Goal: Communication & Community: Answer question/provide support

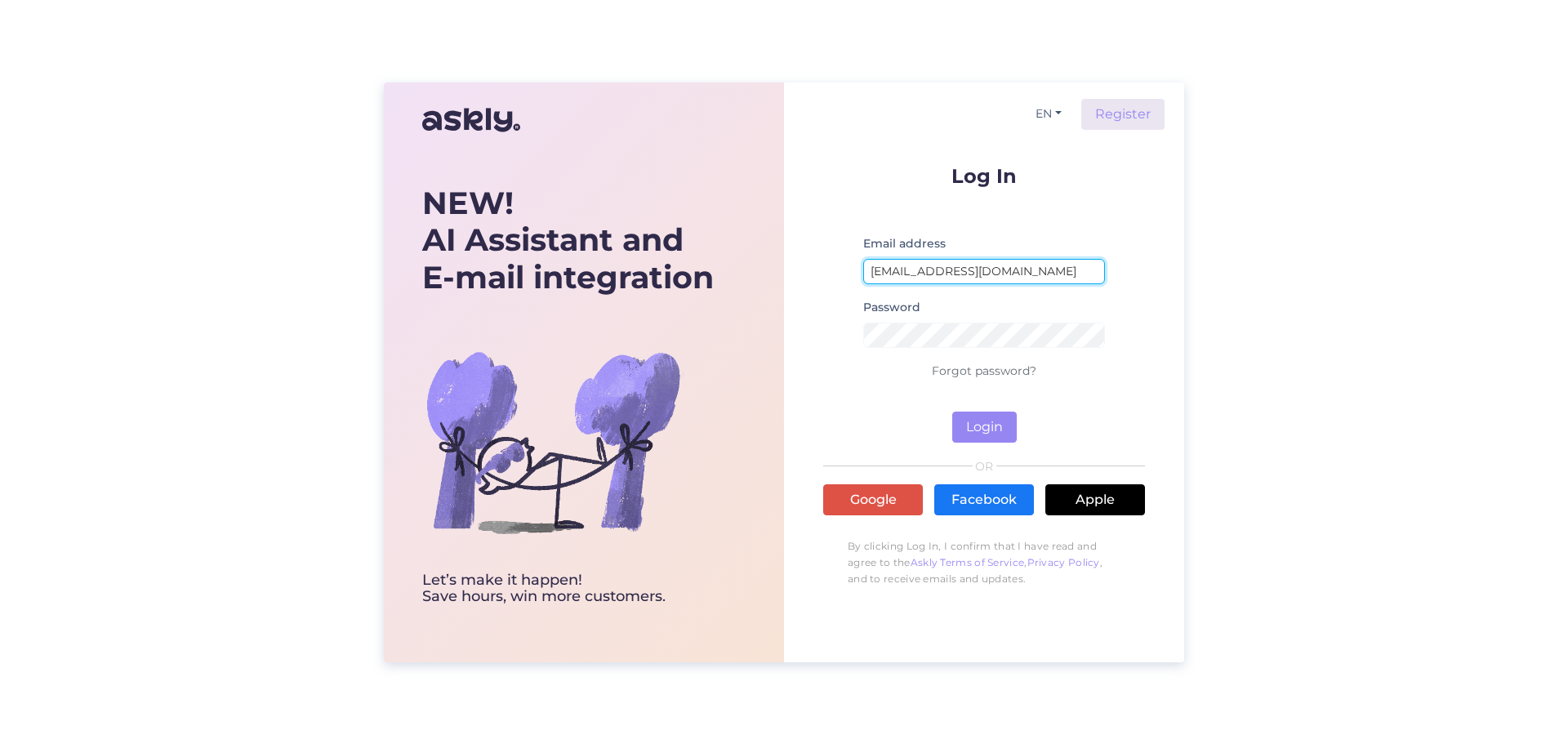
click at [1007, 271] on input "[EMAIL_ADDRESS][DOMAIN_NAME]" at bounding box center [984, 271] width 242 height 25
type input "[EMAIL_ADDRESS][DOMAIN_NAME]"
click at [1000, 433] on button "Login" at bounding box center [984, 426] width 65 height 31
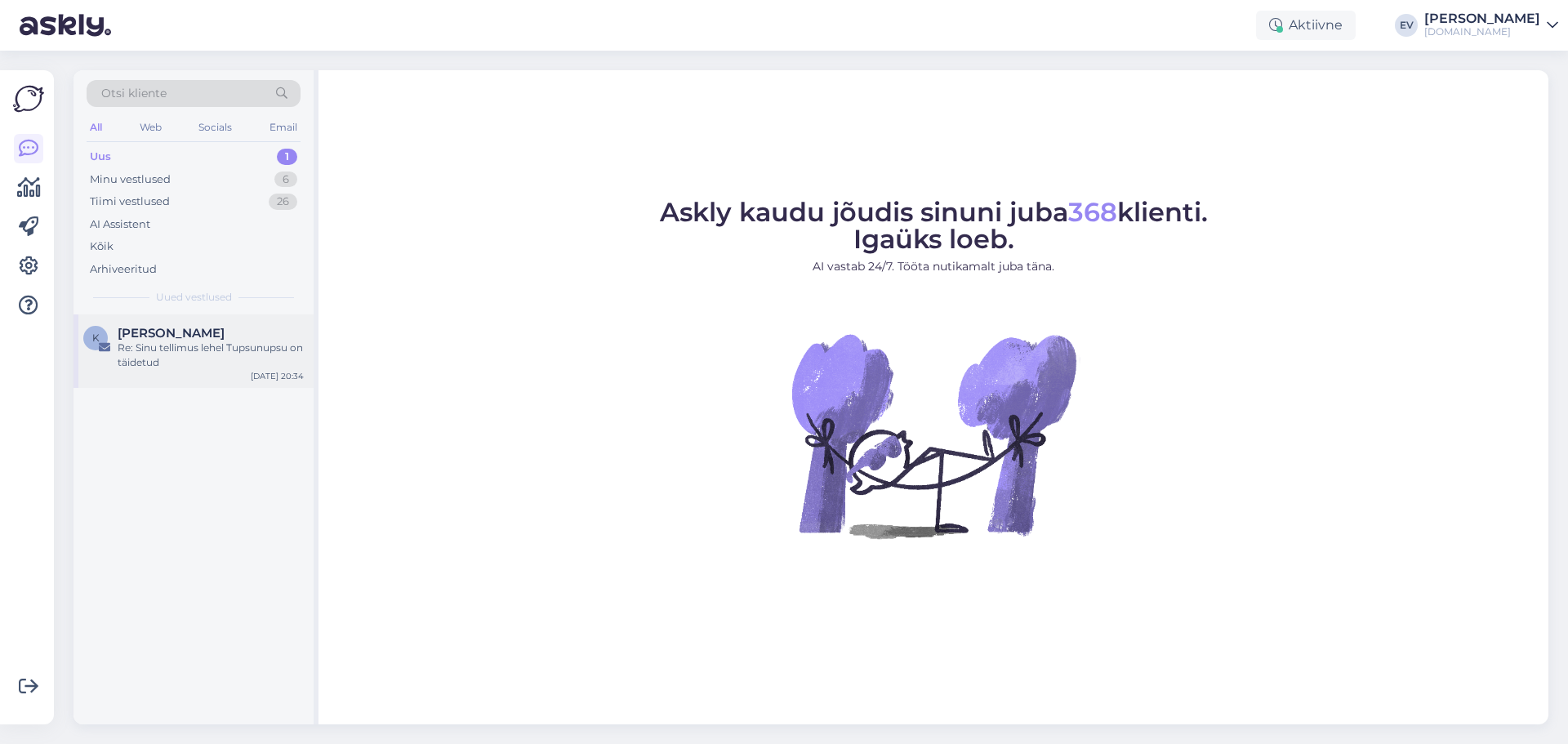
click at [172, 338] on span "[PERSON_NAME]" at bounding box center [171, 333] width 107 height 15
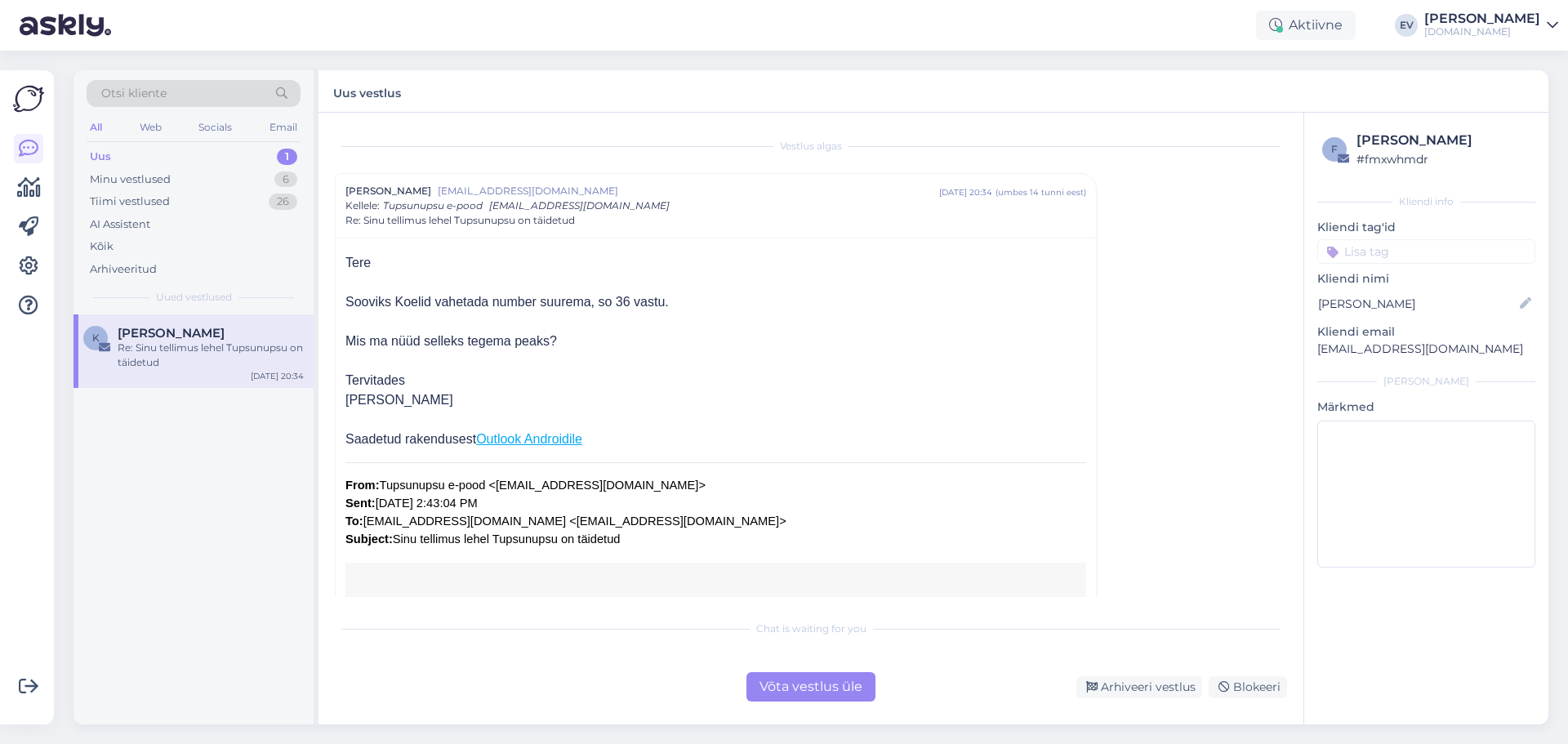
click at [803, 692] on div "Võta vestlus üle" at bounding box center [810, 686] width 129 height 29
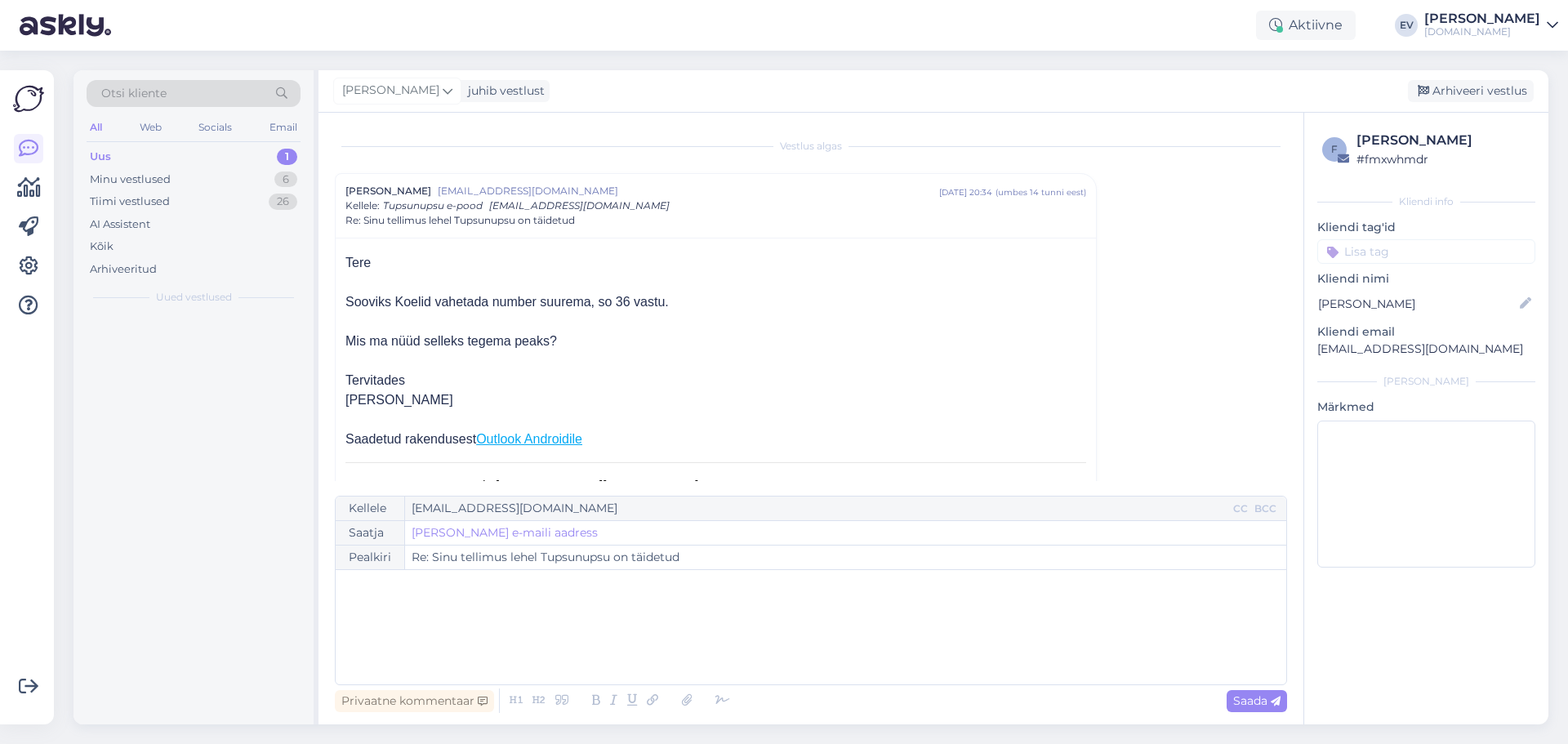
scroll to position [44, 0]
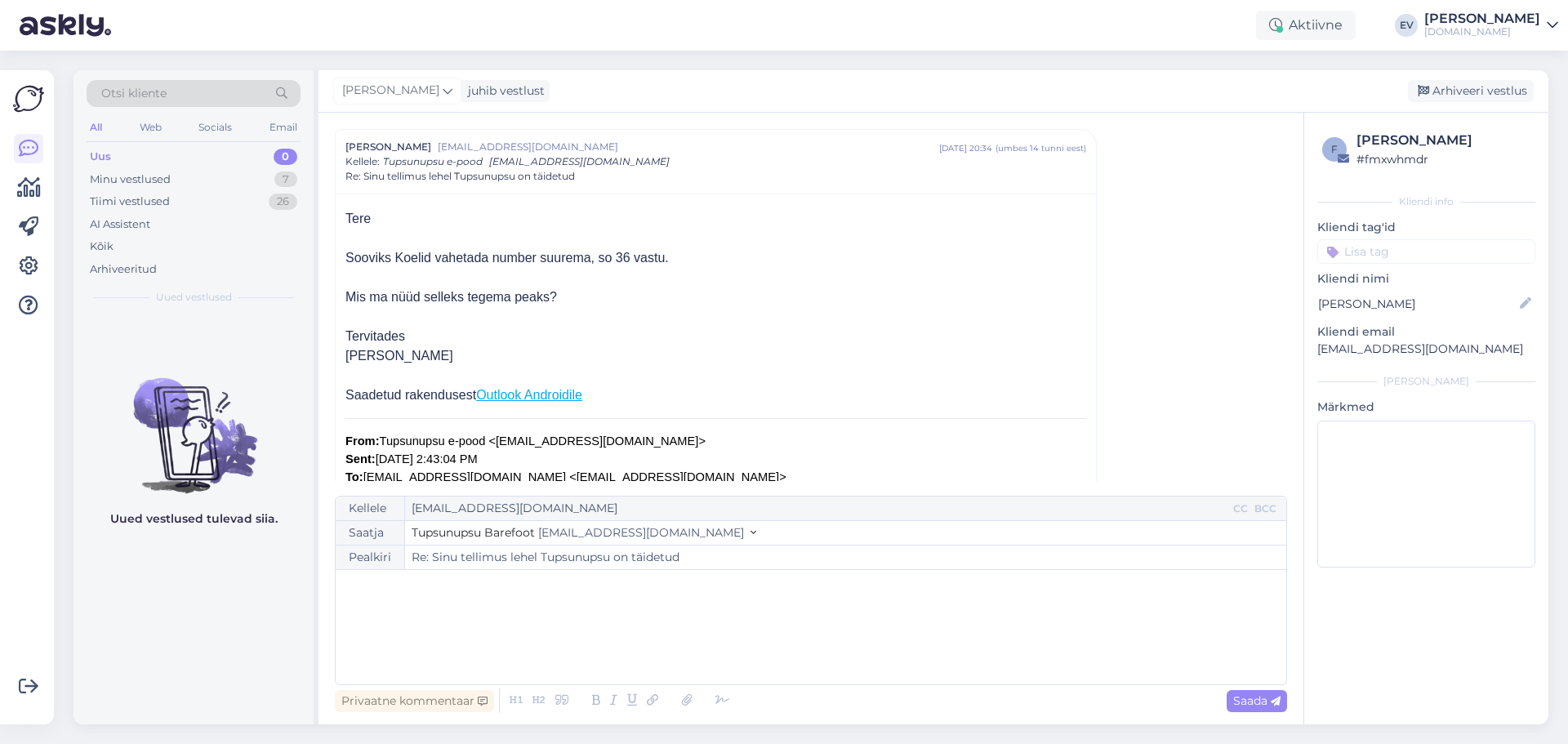
click at [584, 618] on div "﻿" at bounding box center [810, 627] width 934 height 98
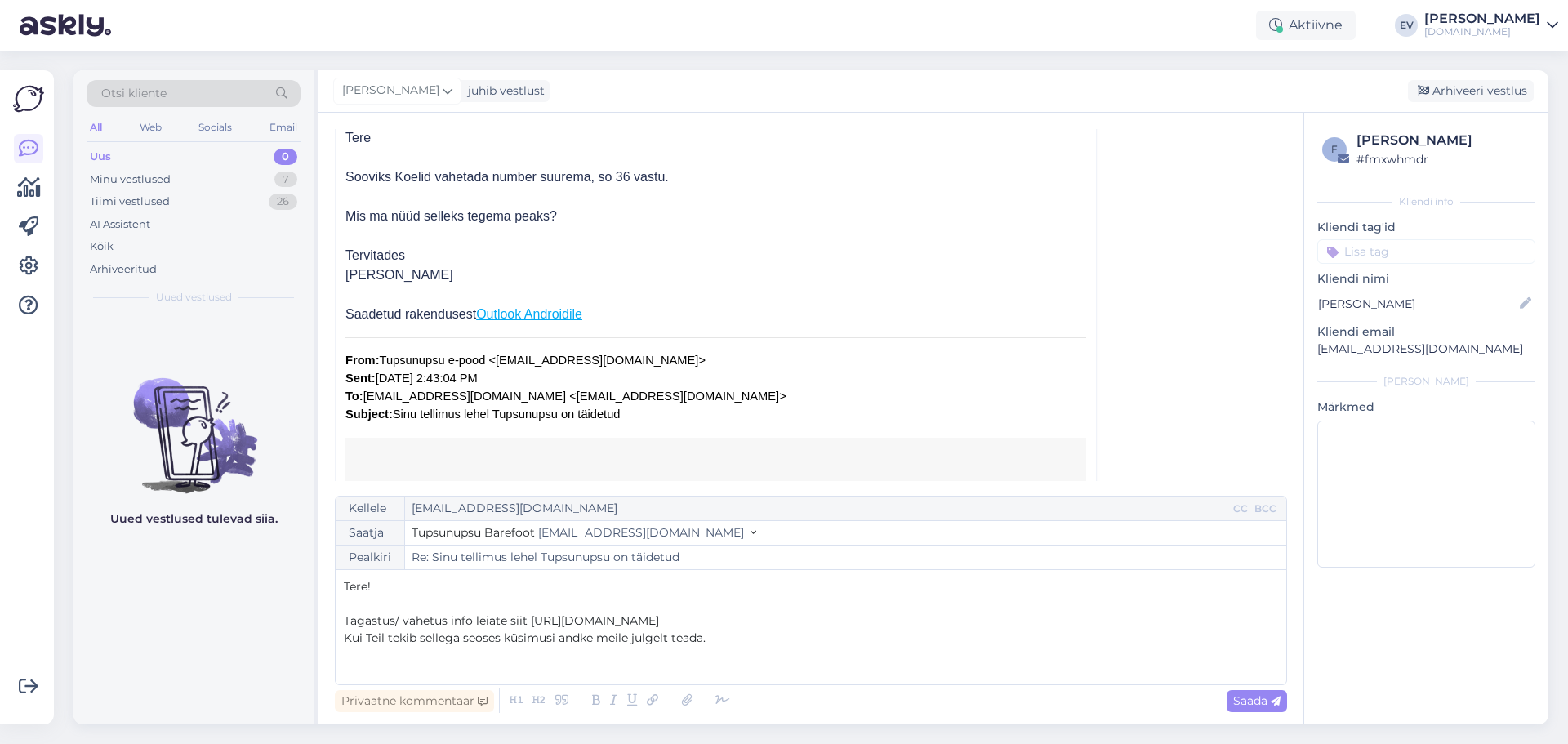
scroll to position [0, 0]
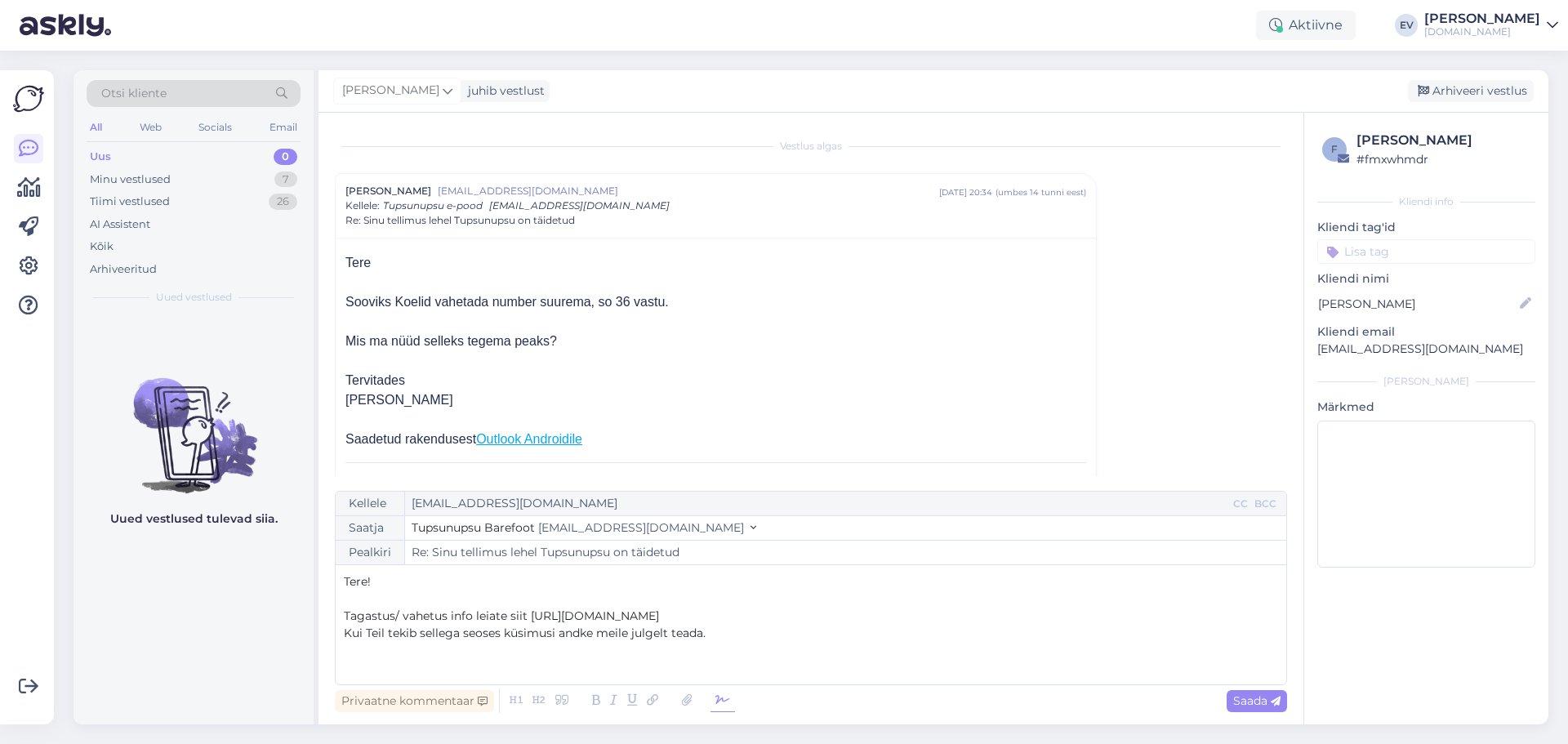
click at [715, 706] on icon at bounding box center [722, 700] width 25 height 23
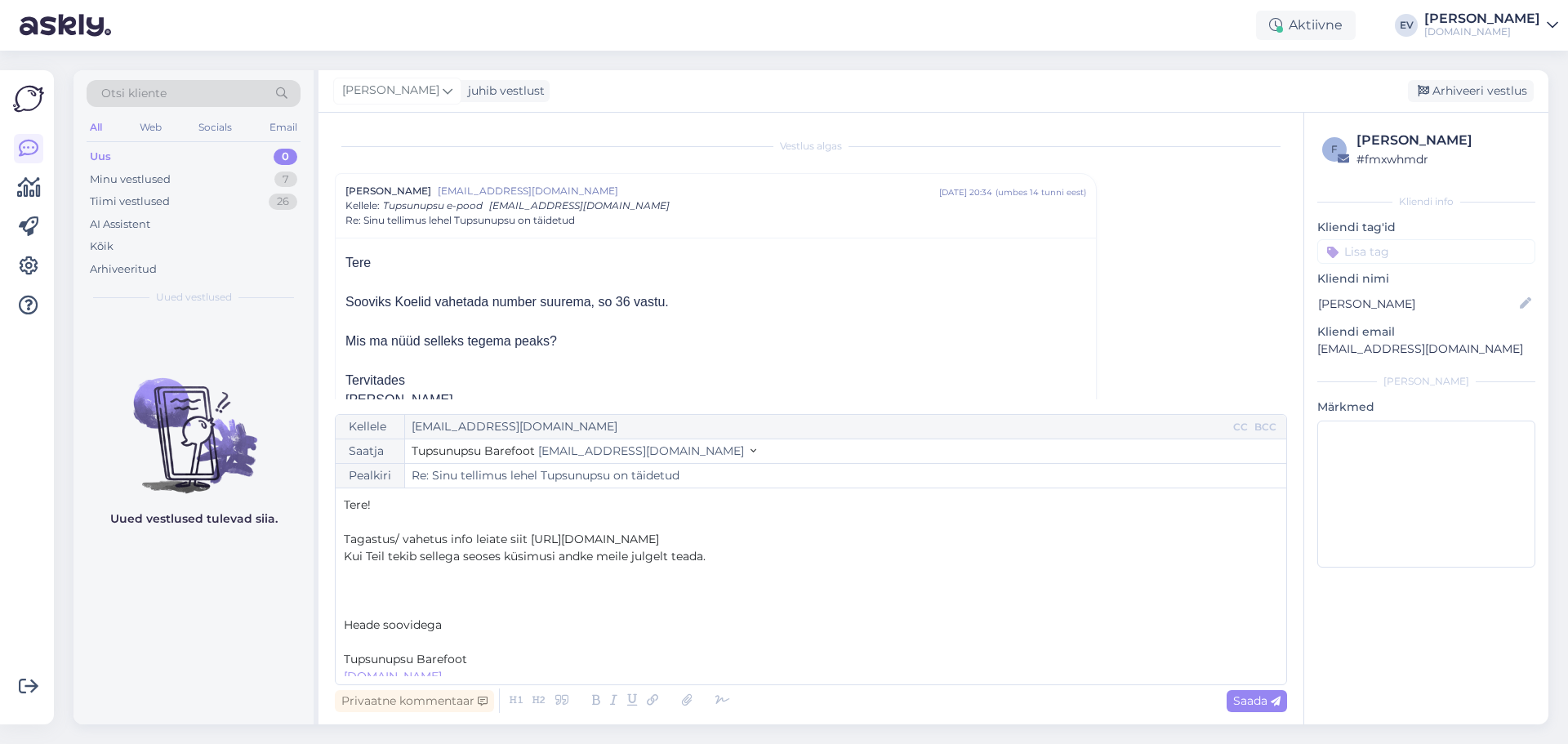
scroll to position [43, 0]
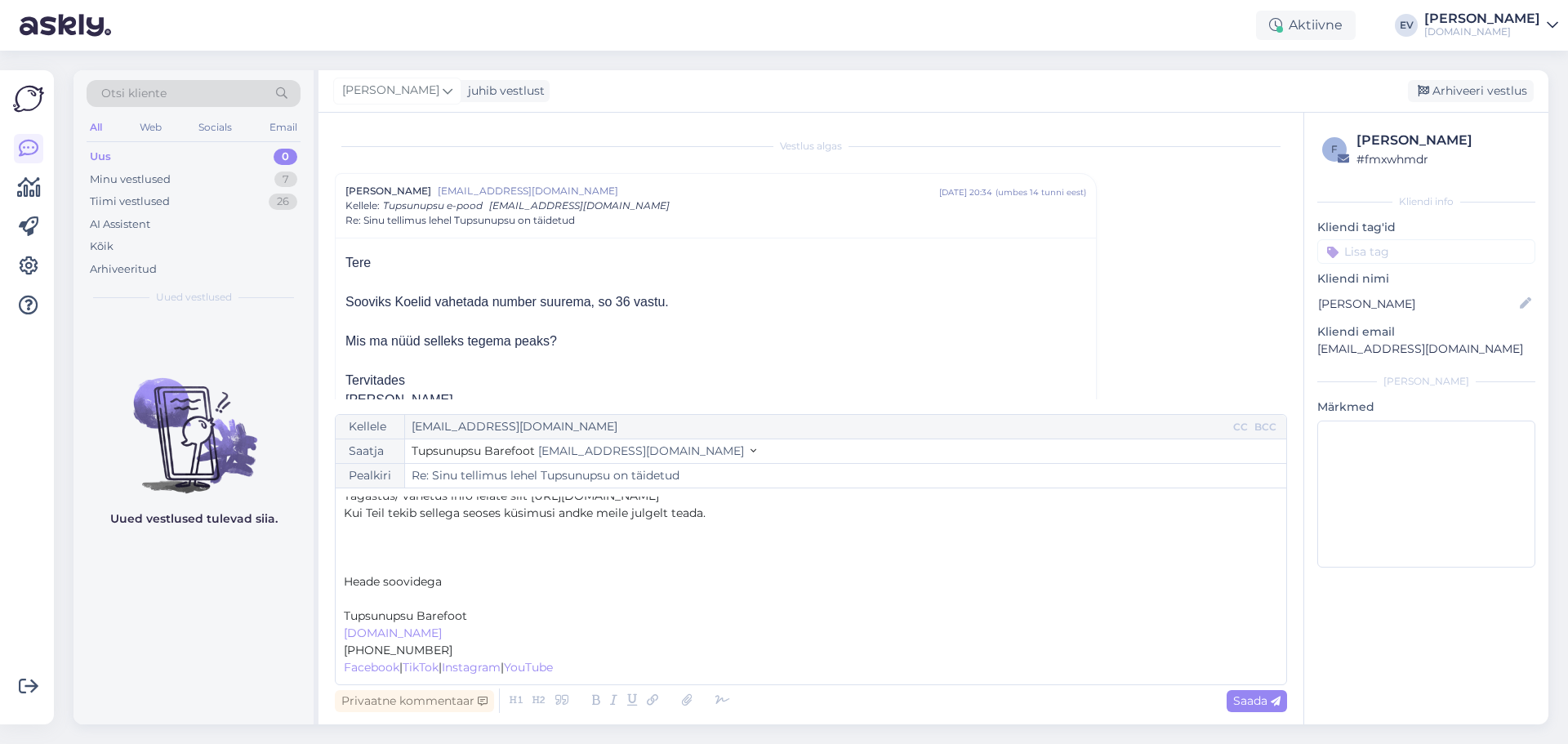
click at [469, 613] on p "Tupsunupsu Barefoot" at bounding box center [810, 615] width 934 height 17
click at [343, 609] on div "Kellele [EMAIL_ADDRESS][DOMAIN_NAME] CC BCC Saatja Tupsunupsu Barefoot [EMAIL_A…" at bounding box center [810, 548] width 952 height 271
click at [451, 613] on p "[PERSON_NAME]" at bounding box center [810, 615] width 934 height 17
click at [1232, 702] on span "Saada" at bounding box center [1255, 700] width 47 height 15
type input "Re: Sinu tellimus lehel Tupsunupsu on täidetud"
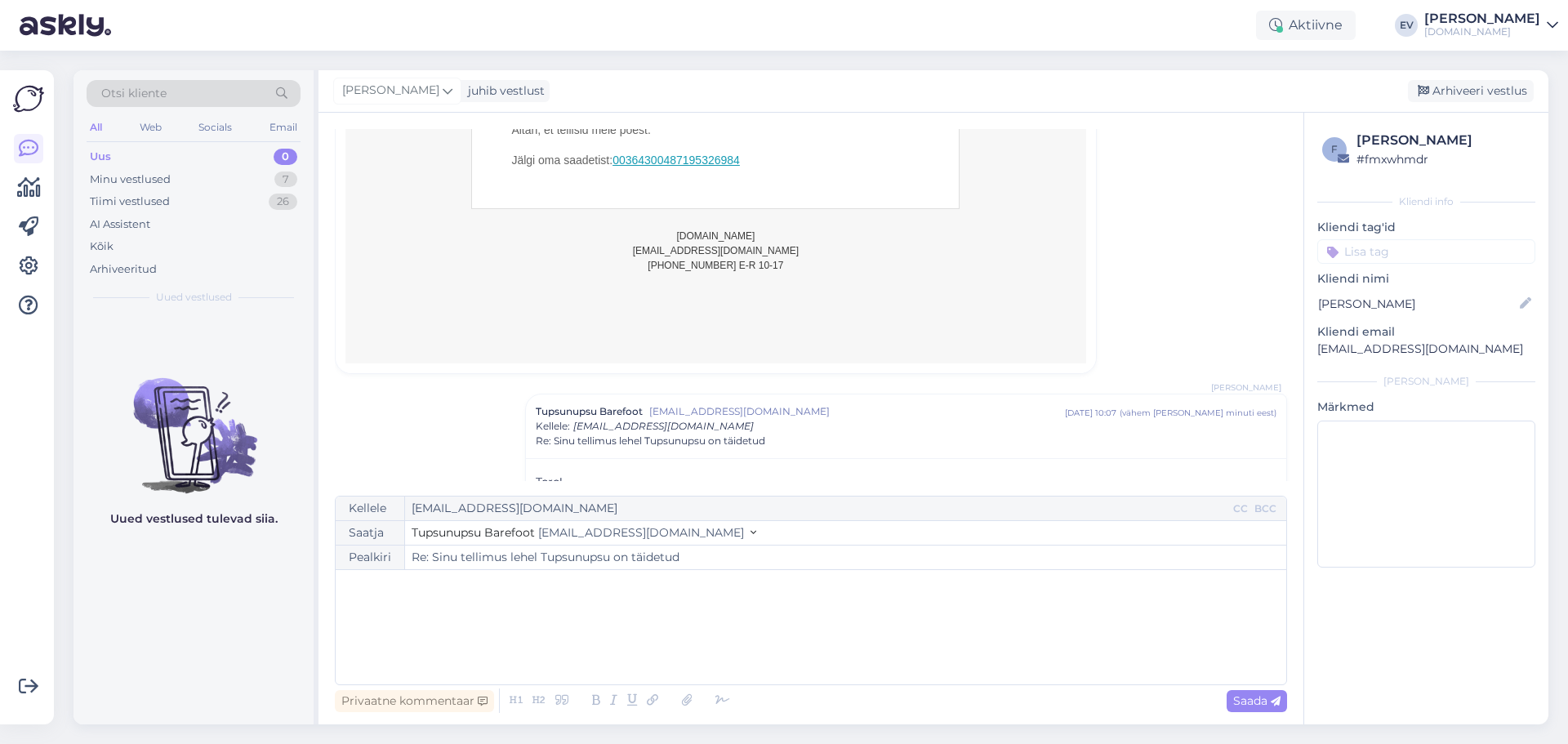
scroll to position [1195, 0]
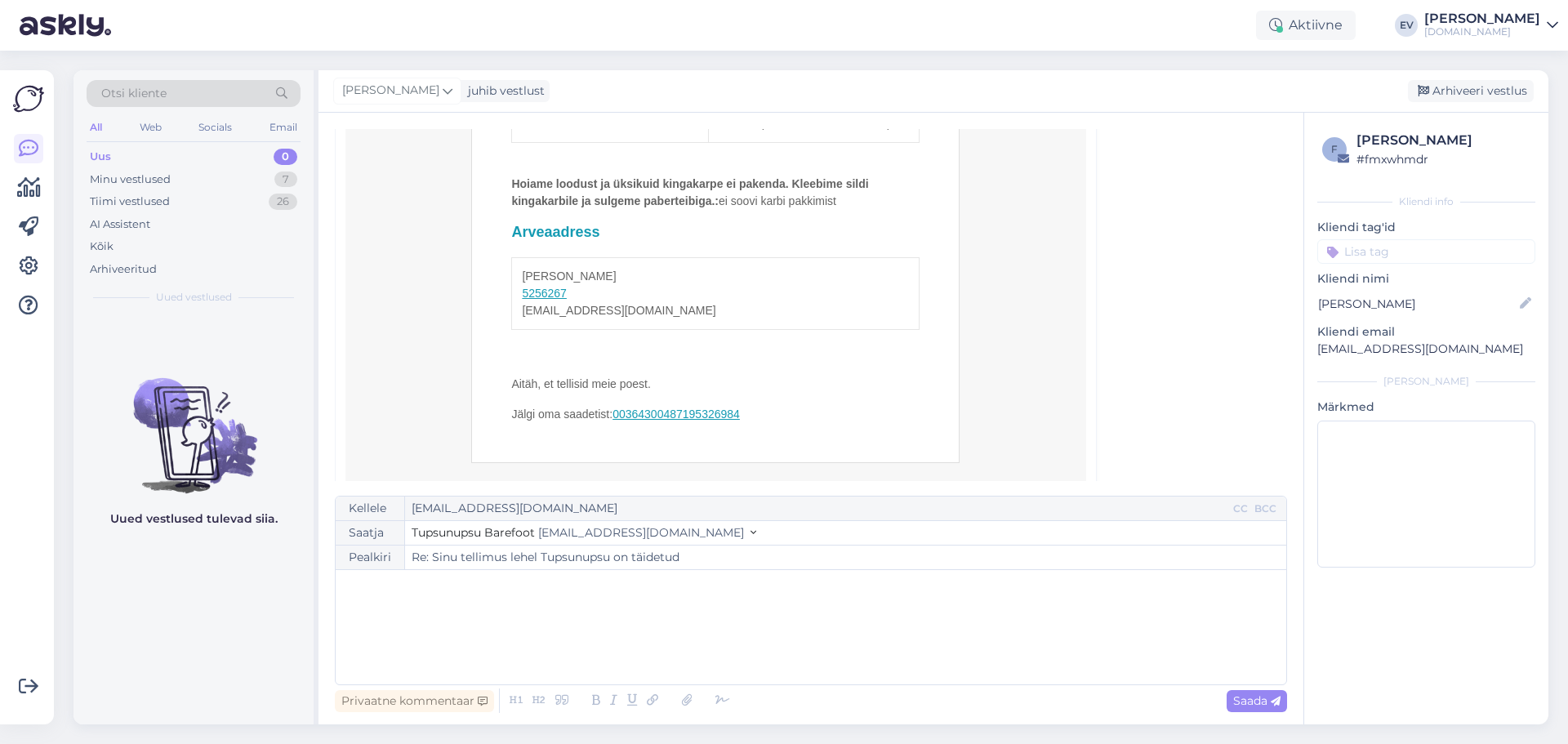
click at [141, 155] on div "Uus 0" at bounding box center [194, 157] width 214 height 23
click at [150, 172] on div "Minu vestlused" at bounding box center [130, 180] width 81 height 16
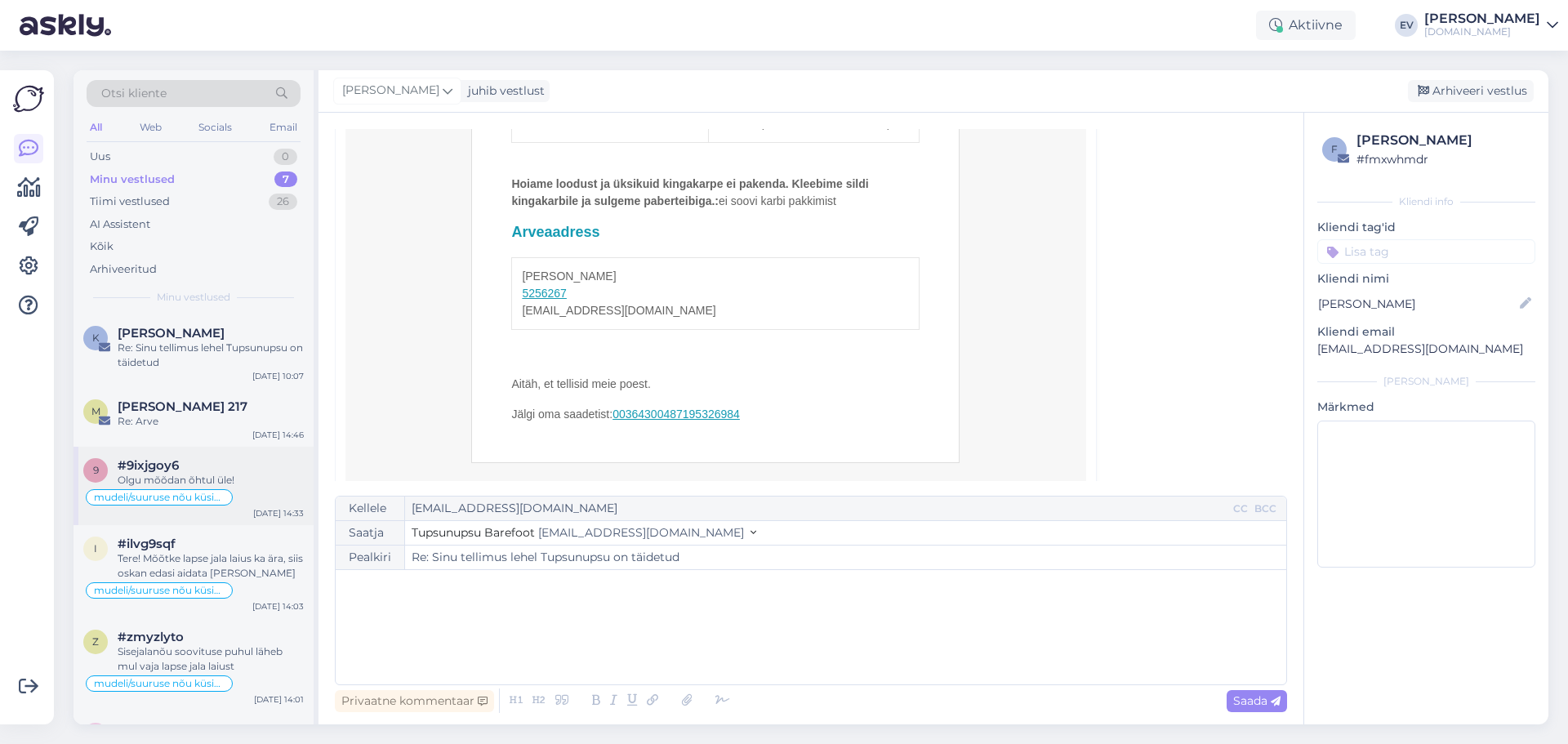
click at [242, 450] on div "9 #9ixjgoy6 Olgu mõõdan õhtul üle! mudeli/suuruse nõu küsimine [DATE] 14:33" at bounding box center [194, 485] width 240 height 78
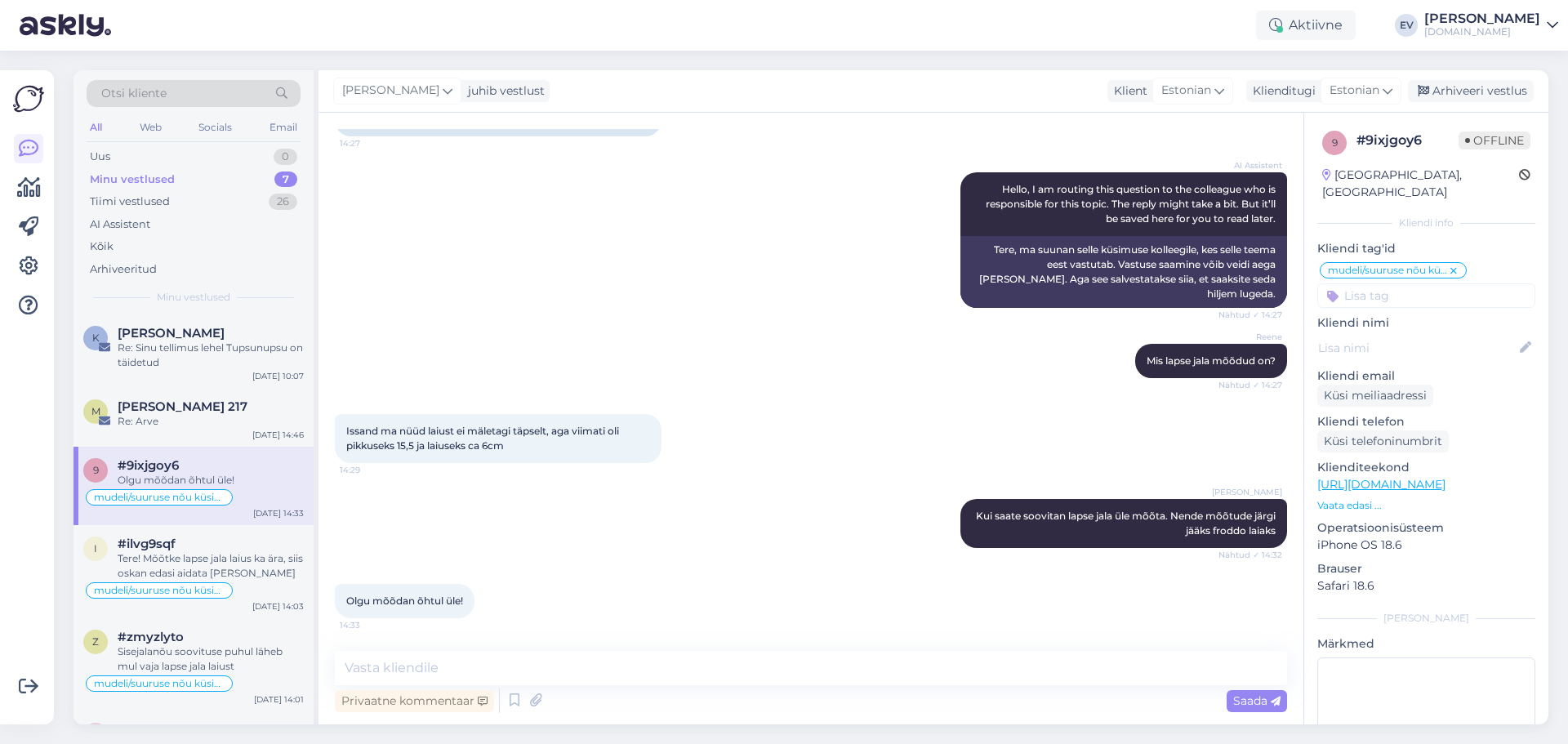
scroll to position [186, 0]
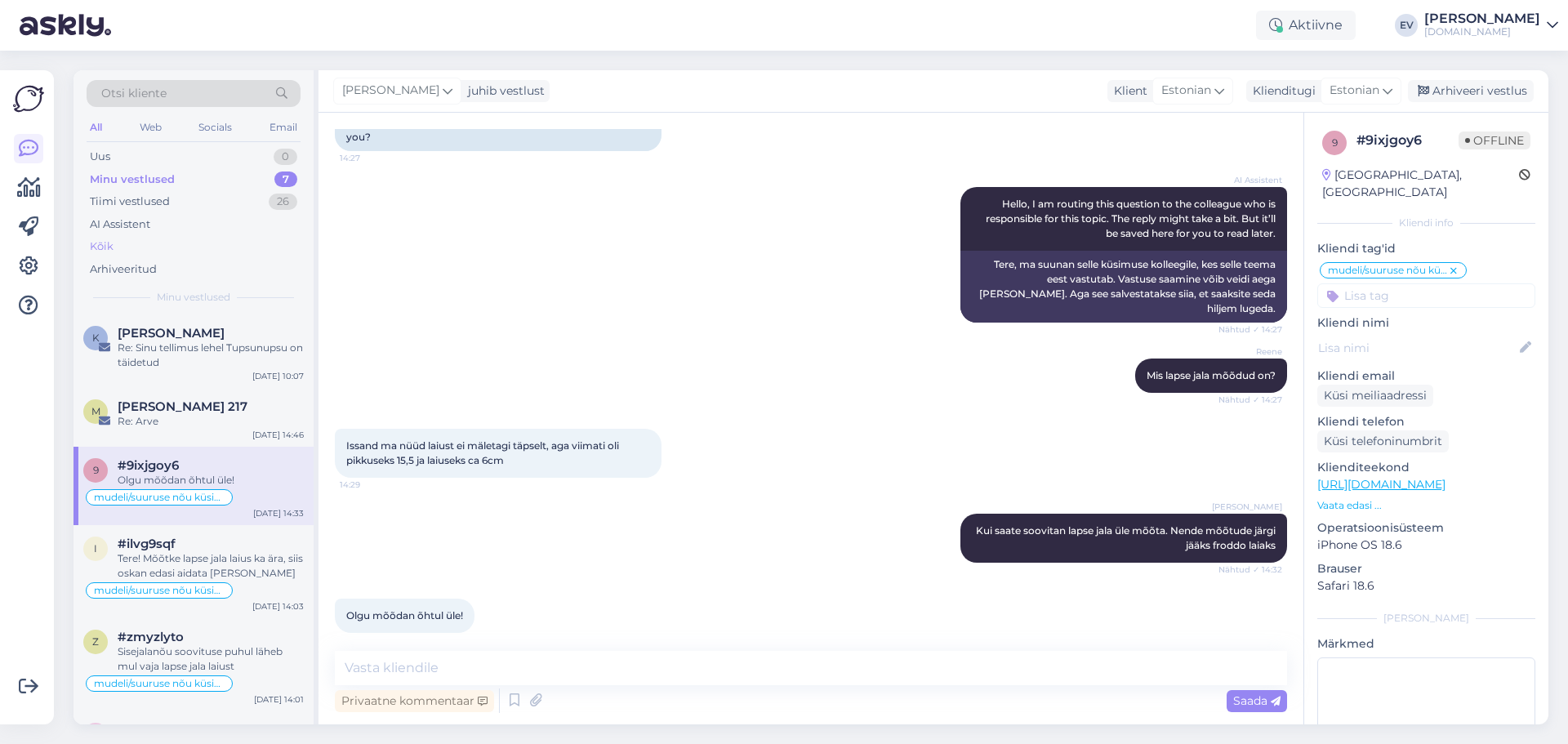
click at [156, 245] on div "Kõik" at bounding box center [194, 246] width 214 height 23
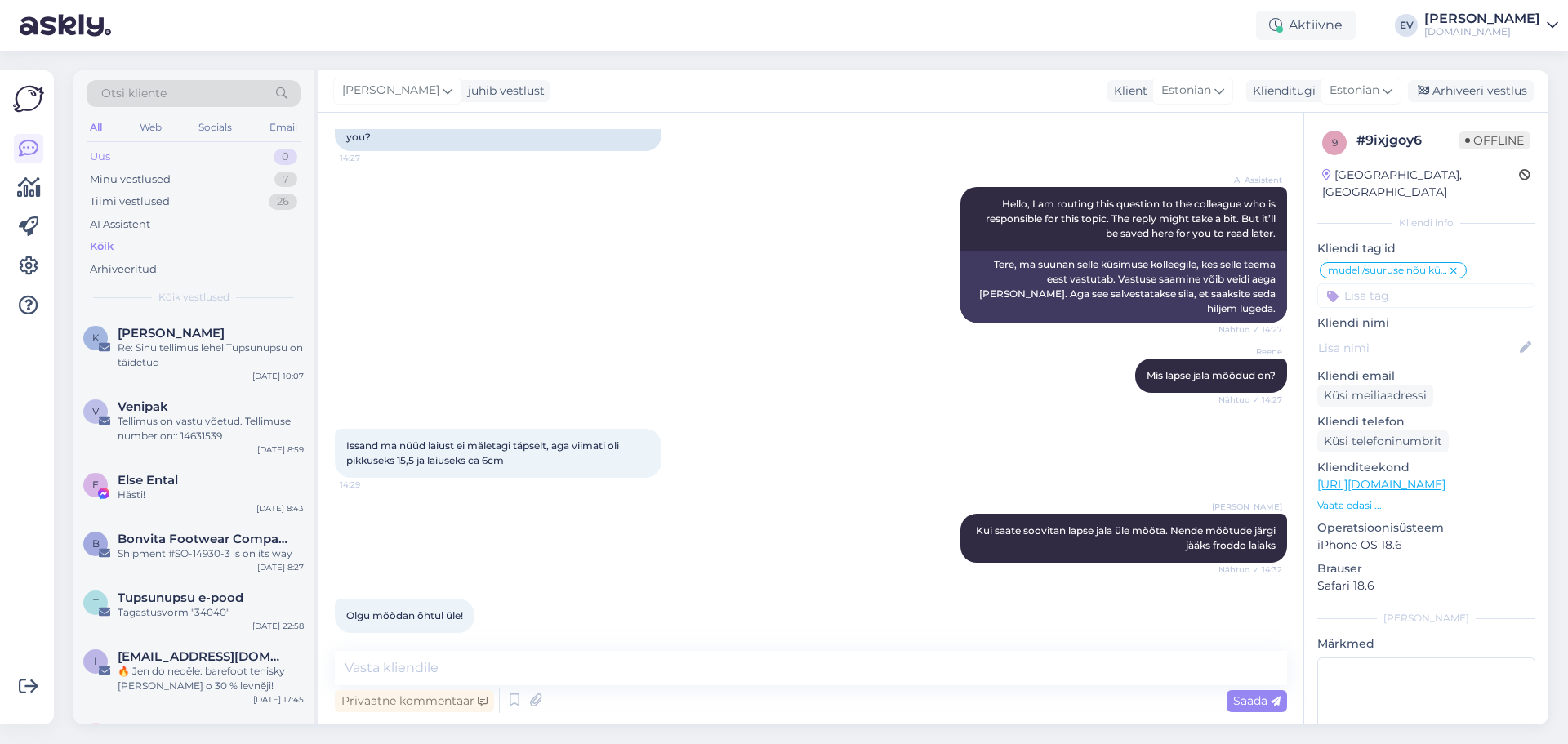
click at [141, 150] on div "Uus 0" at bounding box center [194, 157] width 214 height 23
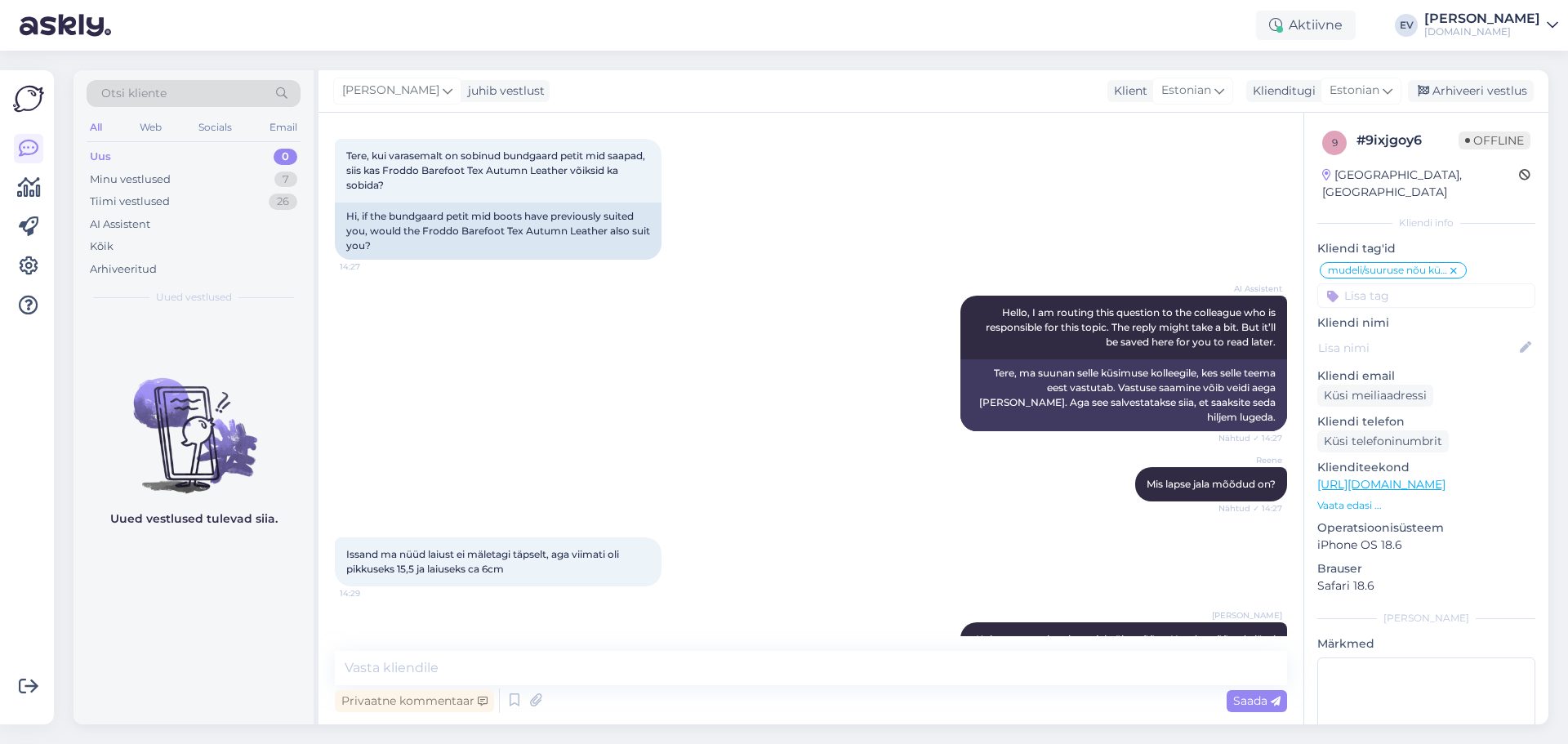
scroll to position [0, 0]
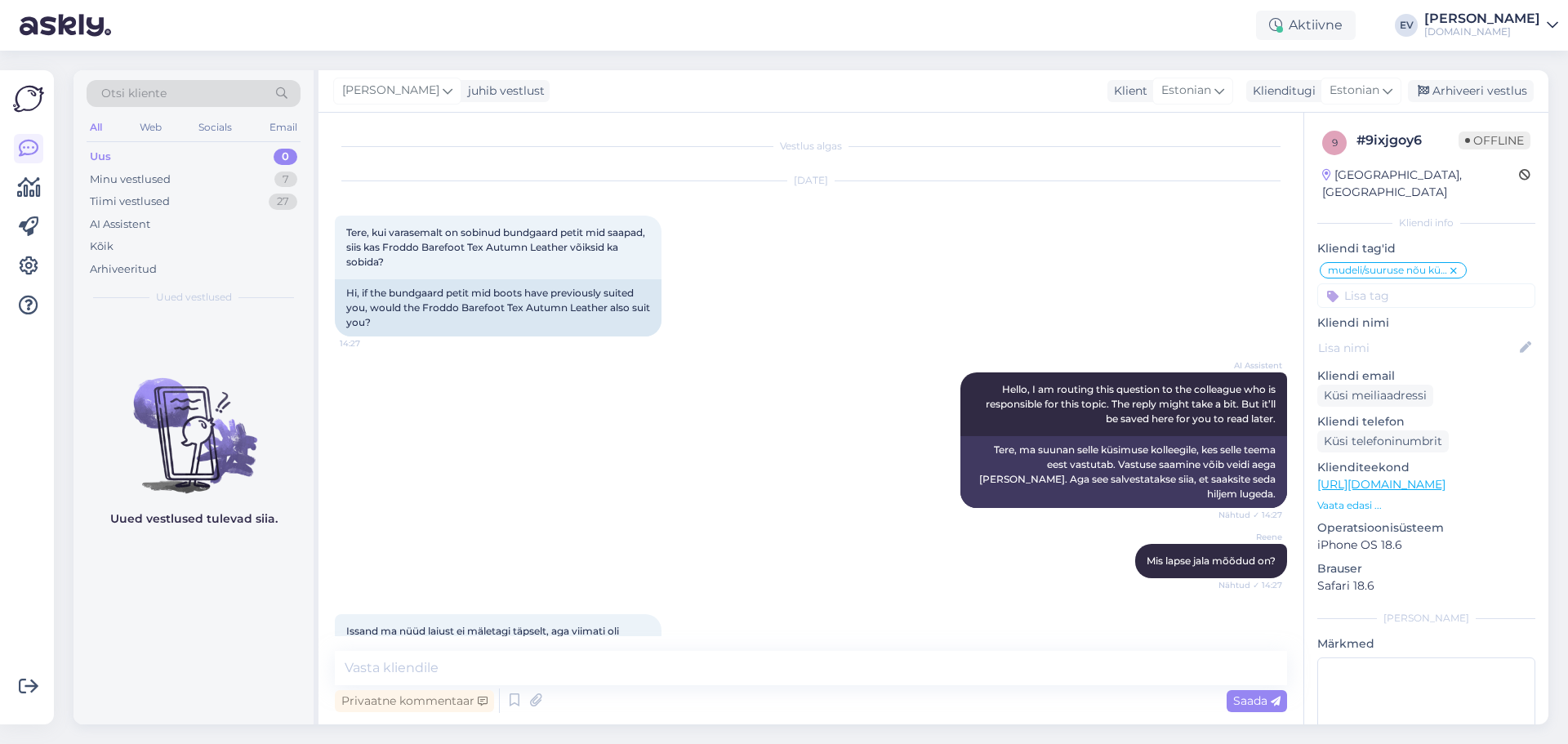
click at [130, 153] on div "Uus 0" at bounding box center [194, 157] width 214 height 23
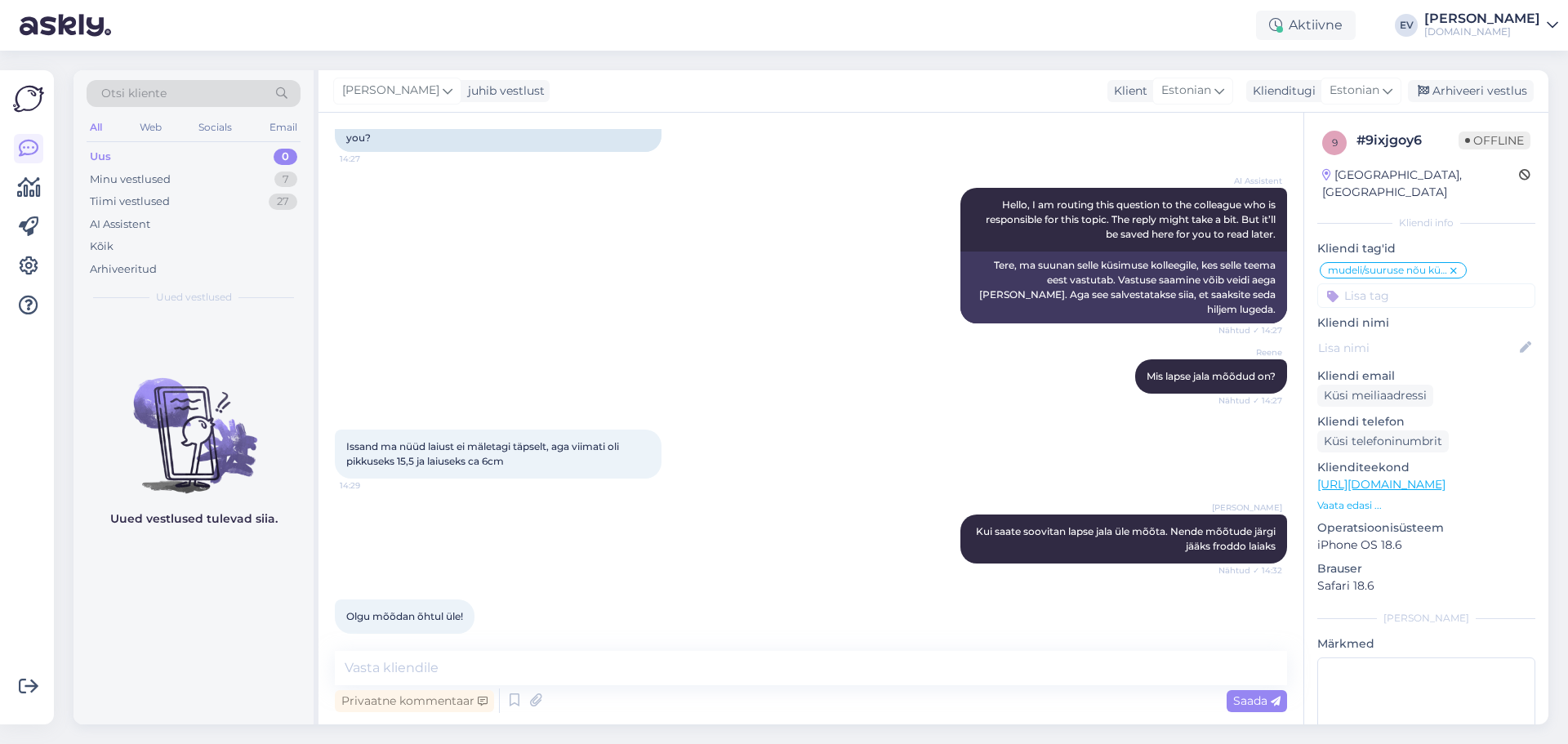
scroll to position [186, 0]
click at [179, 236] on div "Kõik" at bounding box center [194, 246] width 214 height 23
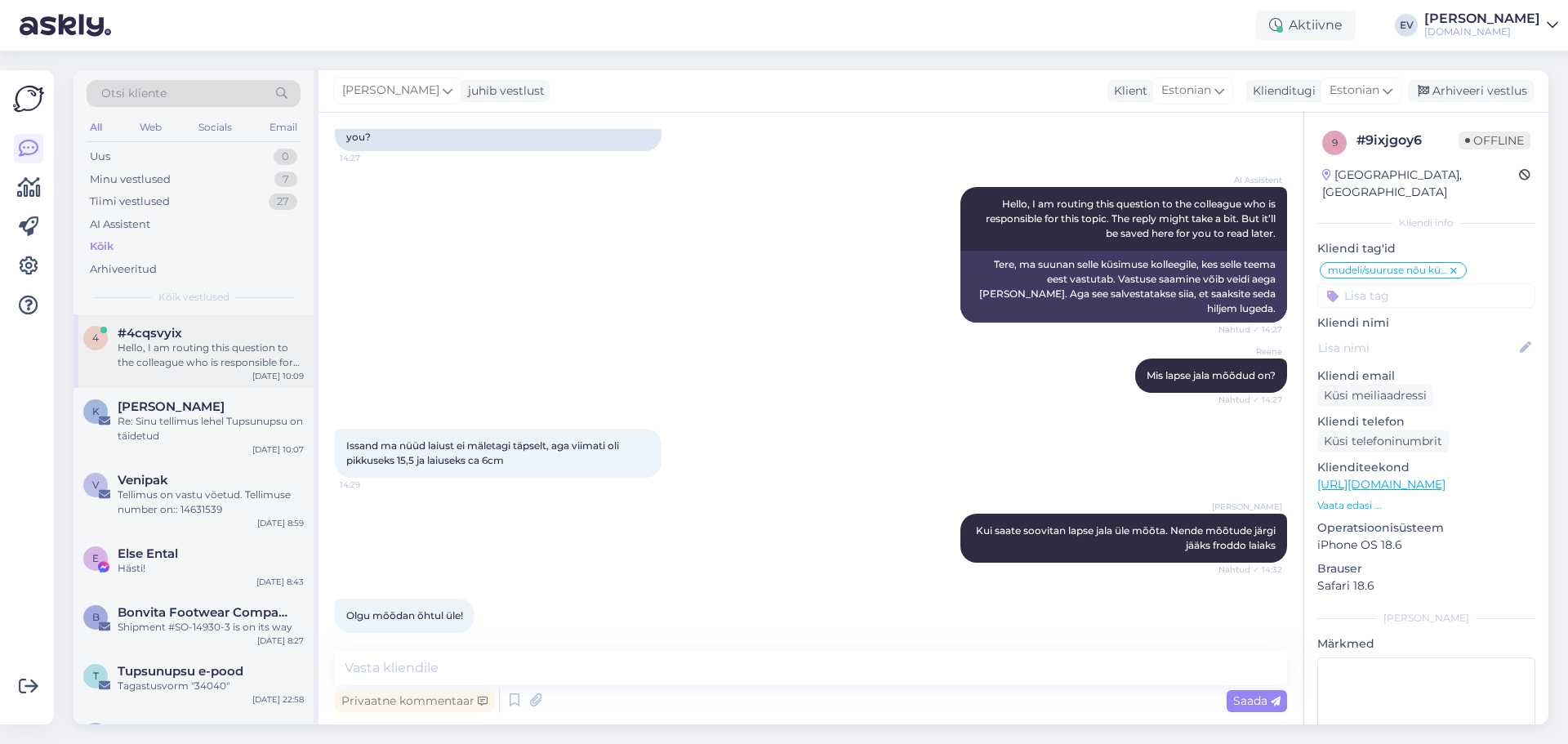
click at [199, 354] on div "Hello, I am routing this question to the colleague who is responsible for this …" at bounding box center [211, 355] width 186 height 29
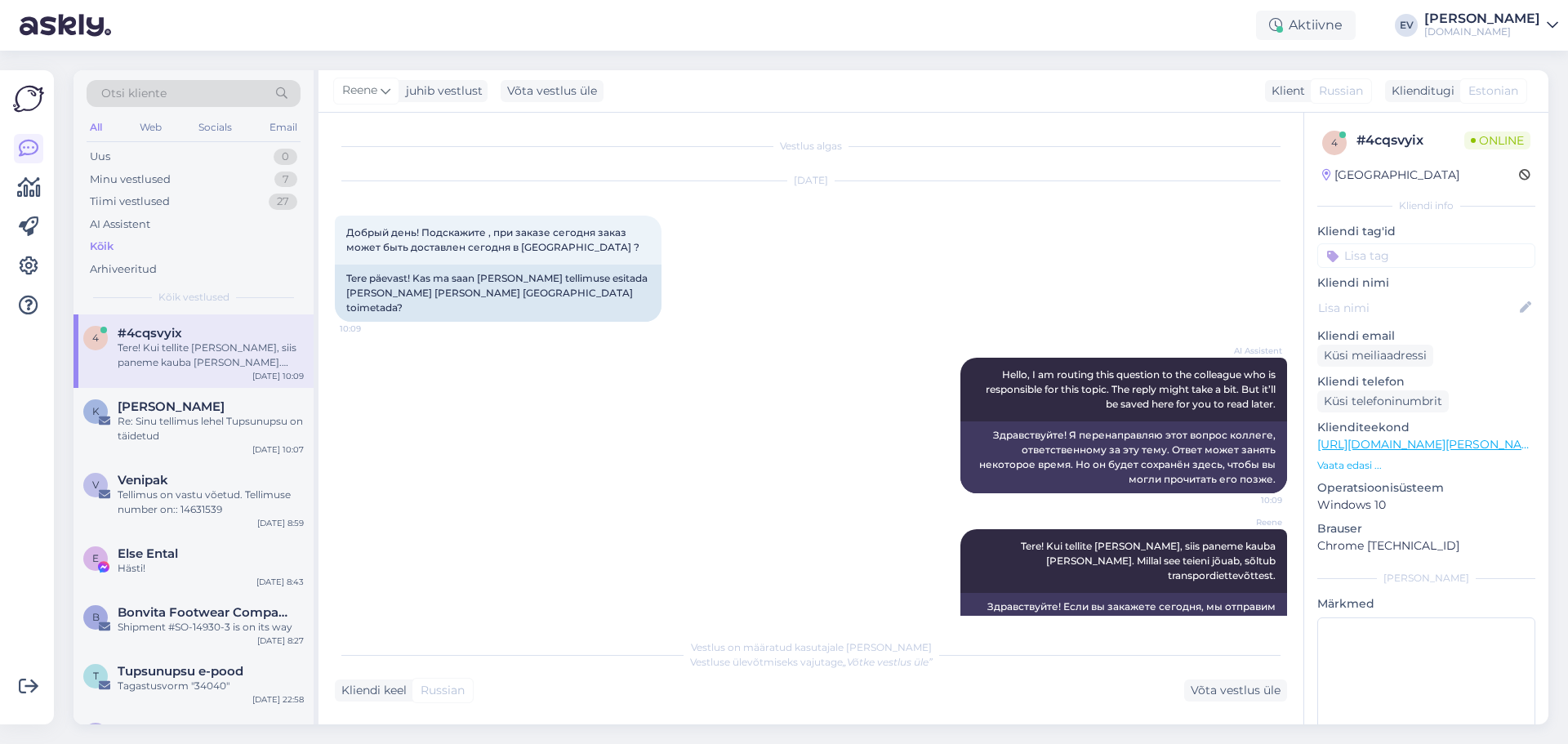
scroll to position [23, 0]
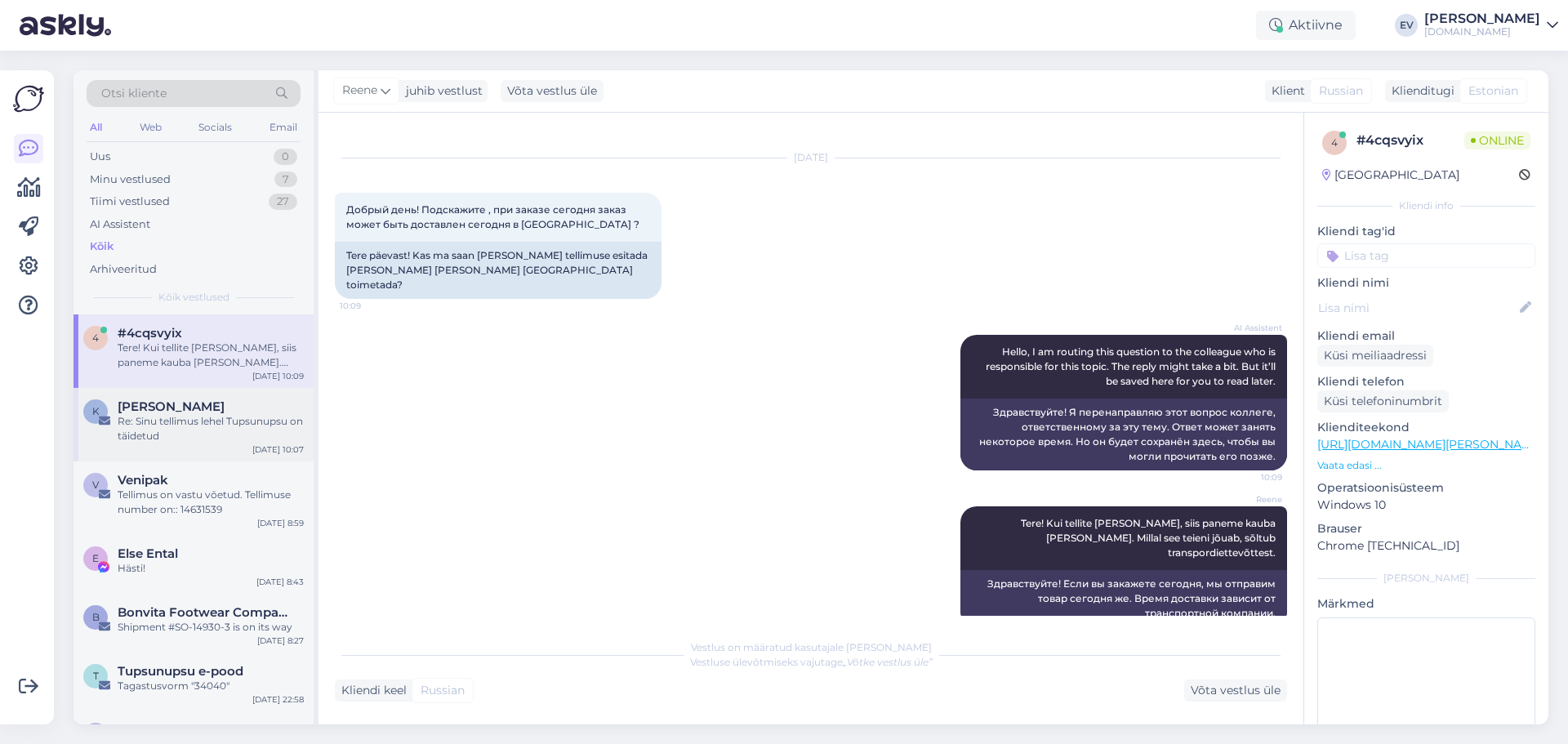
click at [242, 417] on div "Re: Sinu tellimus lehel Tupsunupsu on täidetud" at bounding box center [211, 427] width 186 height 29
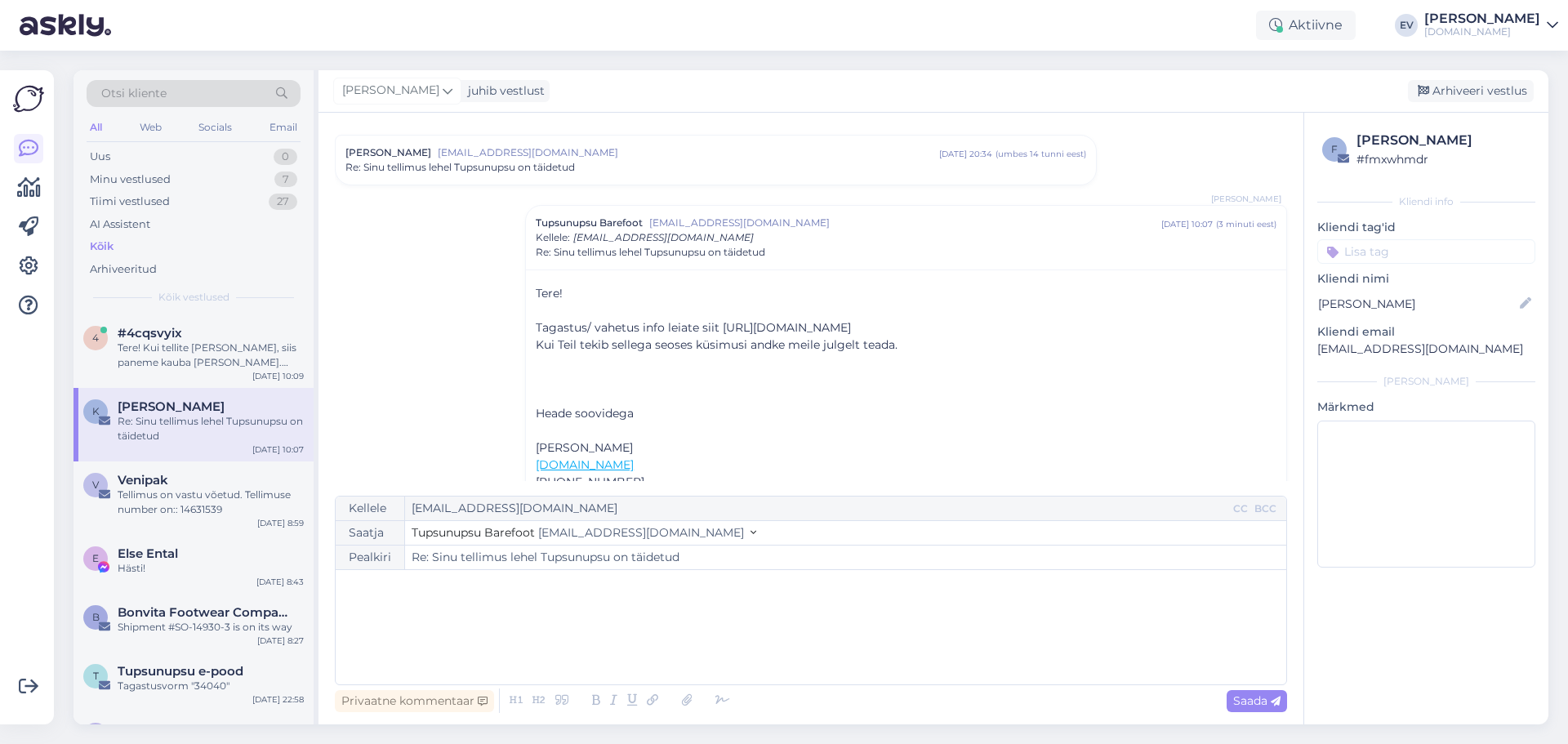
scroll to position [0, 0]
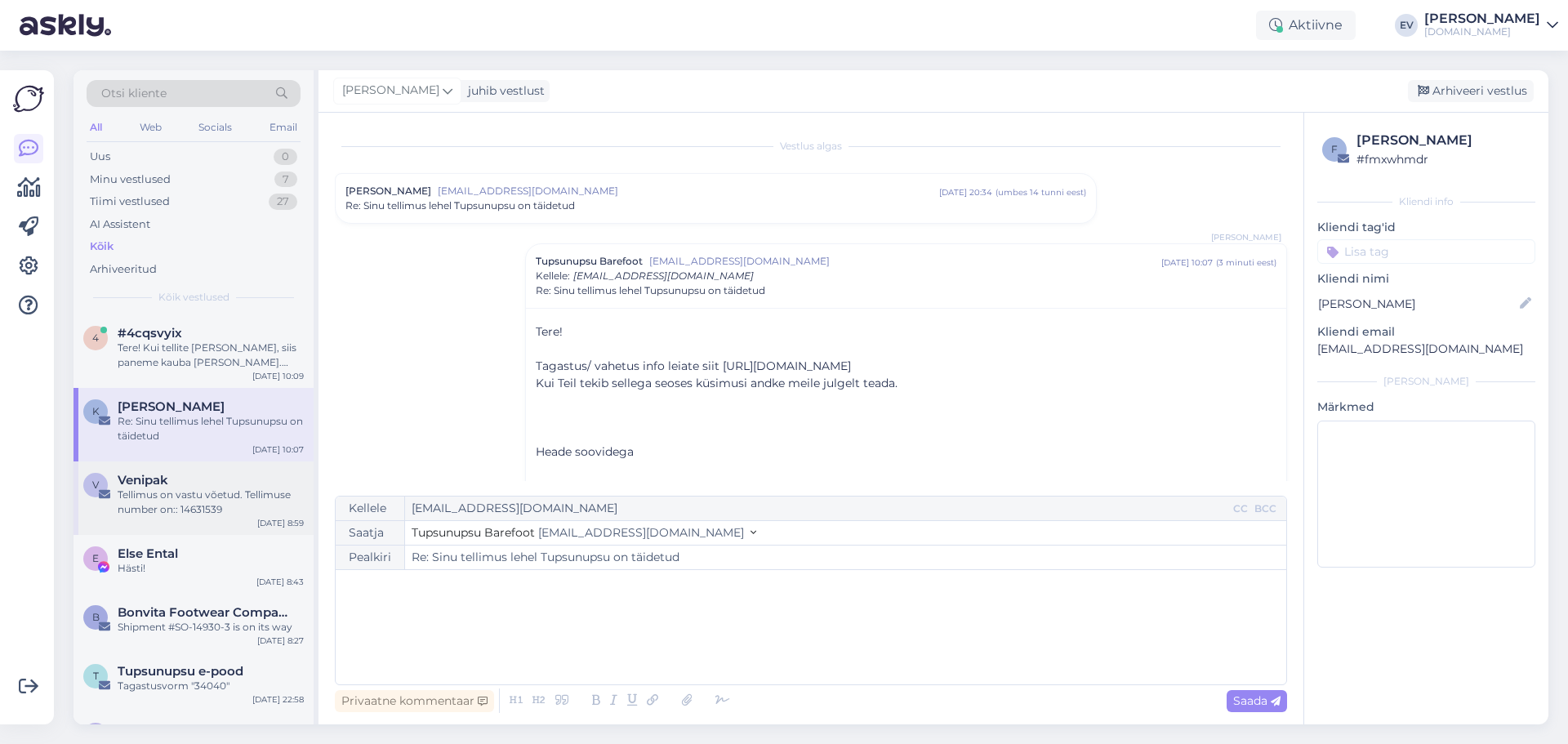
click at [222, 482] on div "Venipak" at bounding box center [211, 479] width 186 height 15
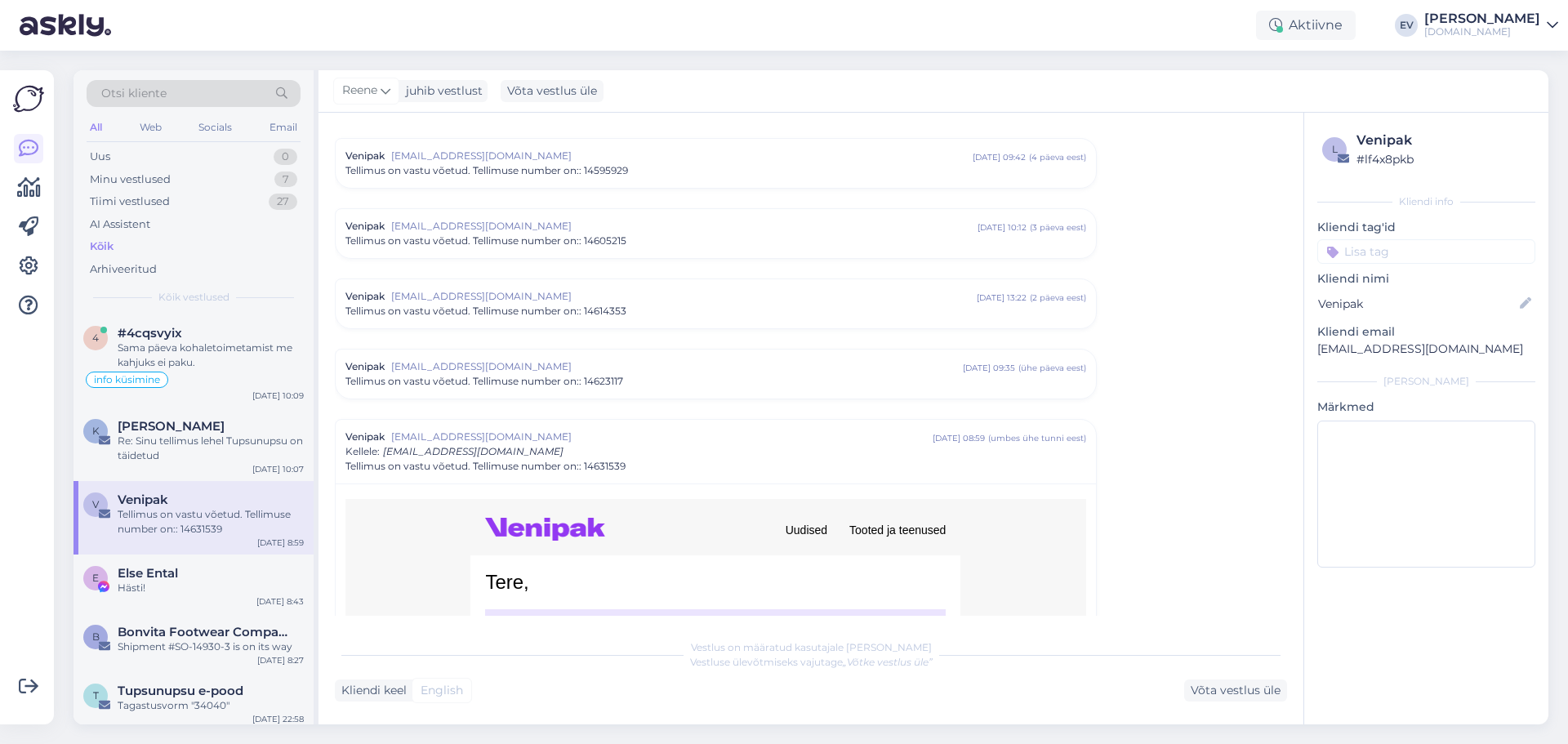
scroll to position [998, 0]
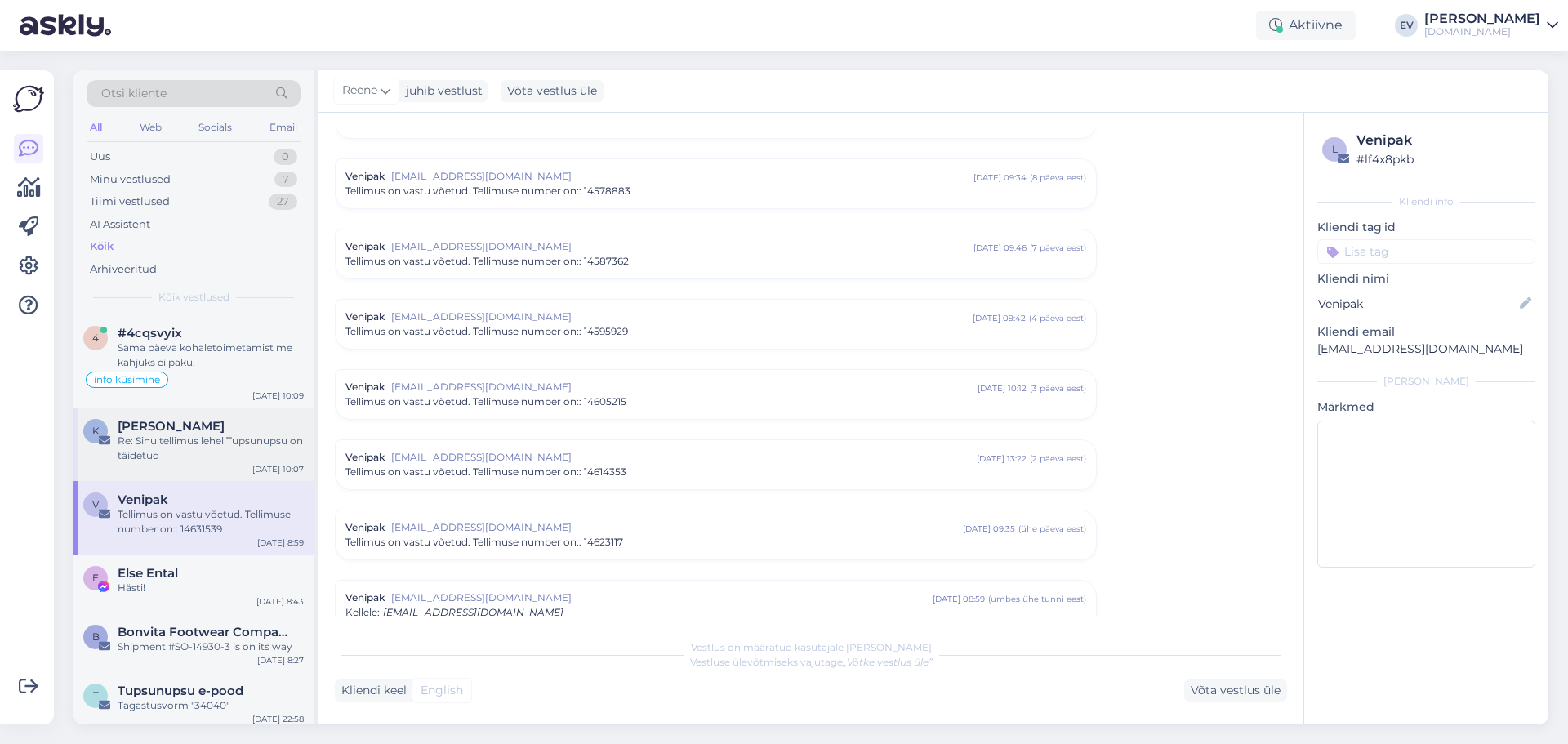
click at [204, 439] on div "Re: Sinu tellimus lehel Tupsunupsu on täidetud" at bounding box center [211, 447] width 186 height 29
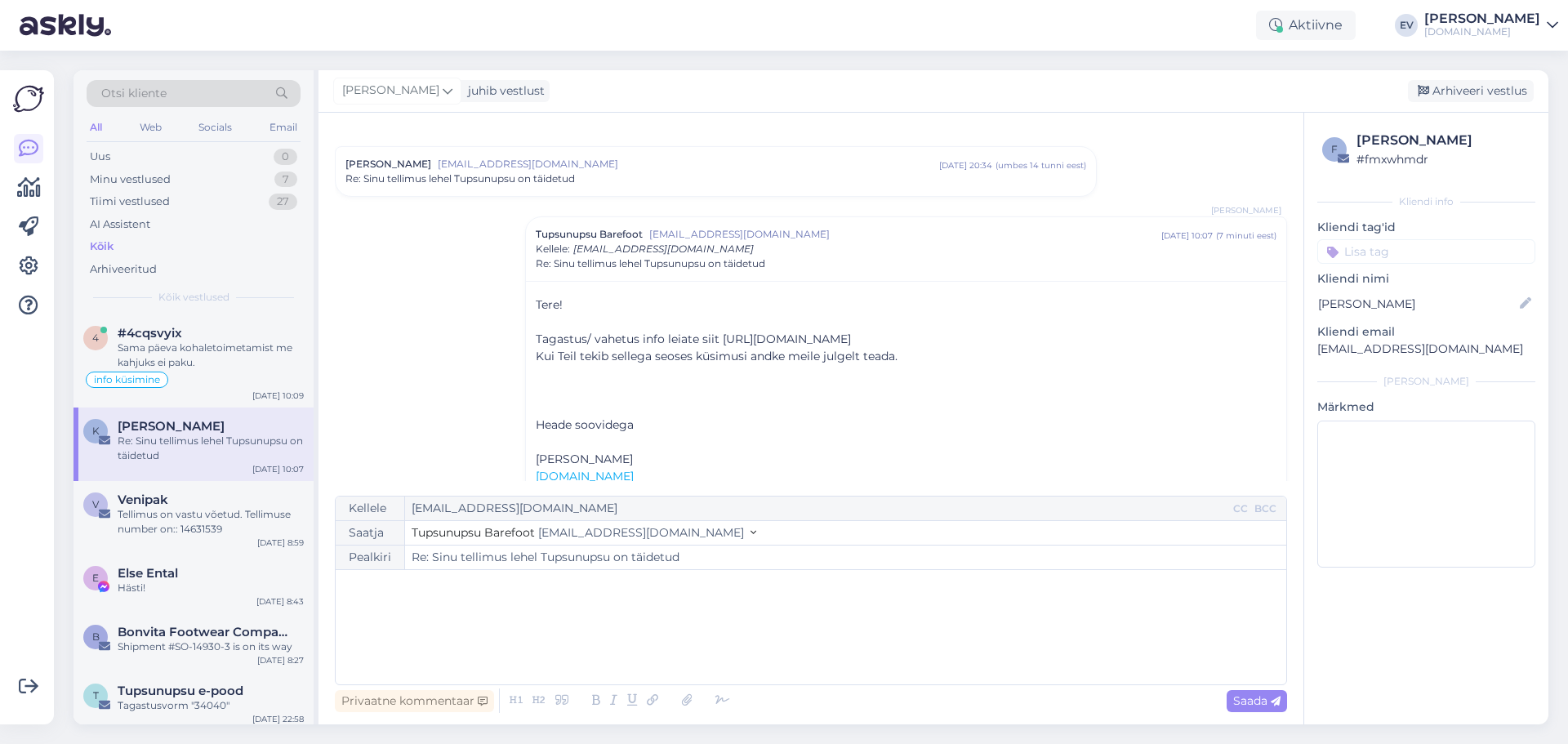
scroll to position [0, 0]
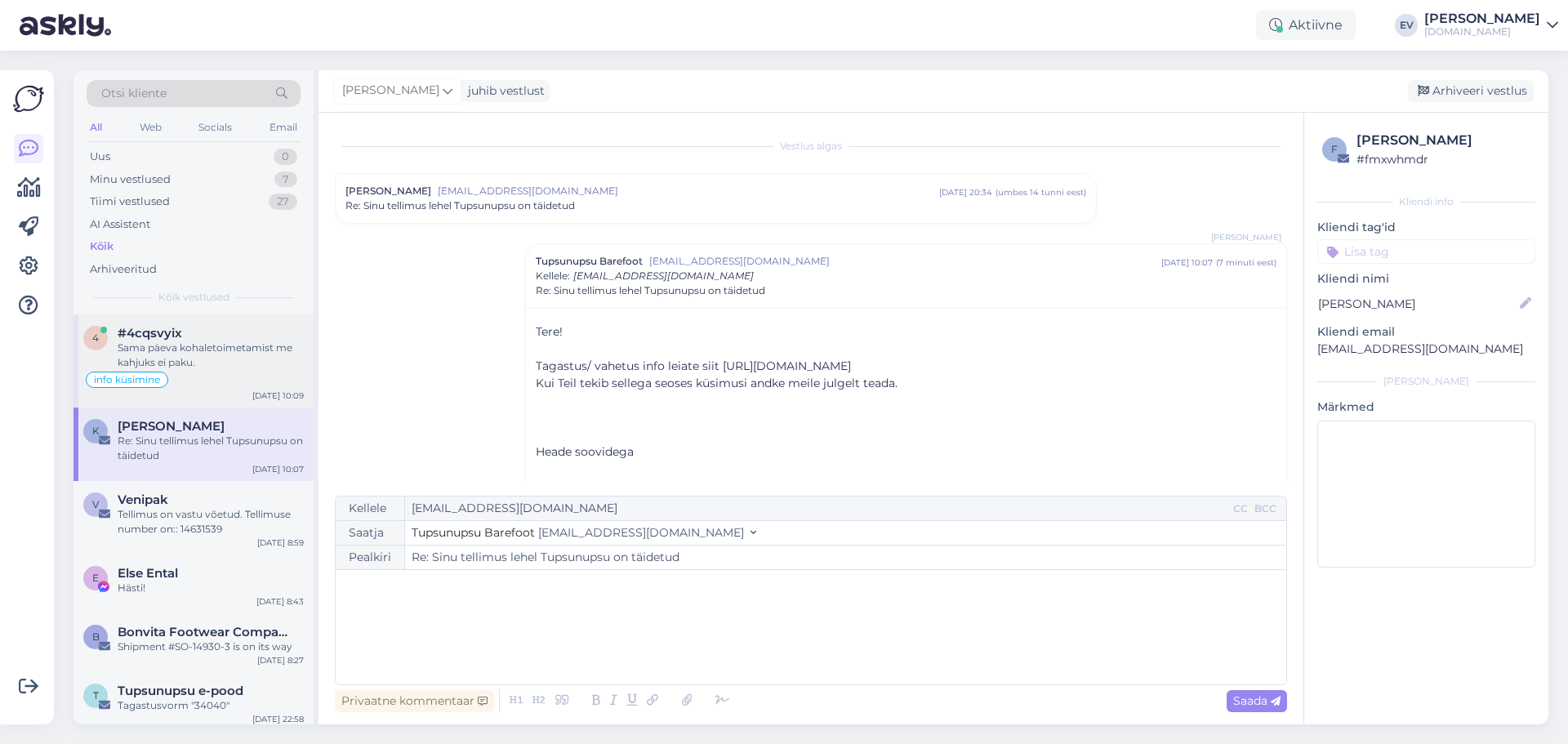
click at [196, 363] on div "Sama päeva kohaletoimetamist me kahjuks ei paku." at bounding box center [211, 355] width 186 height 29
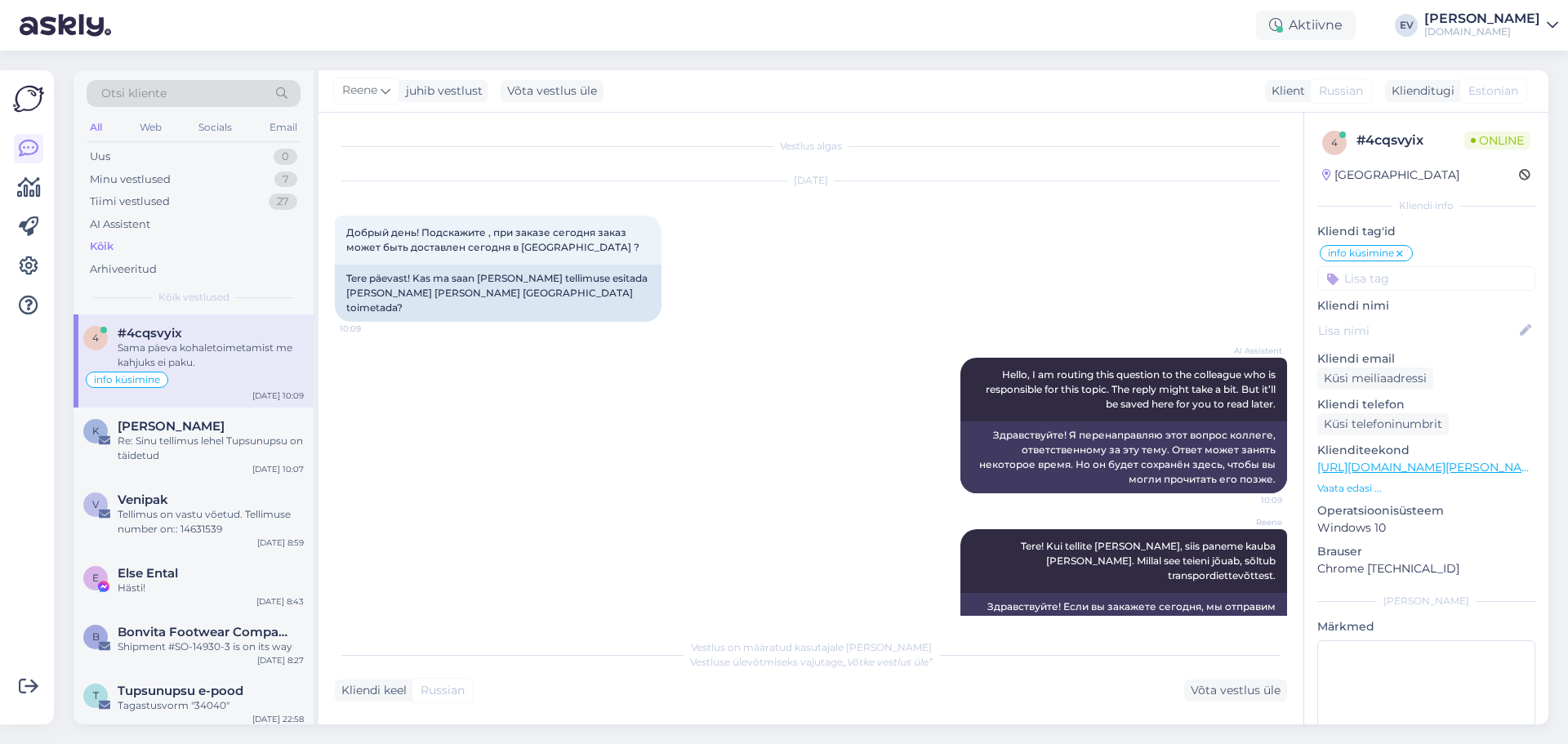
scroll to position [136, 0]
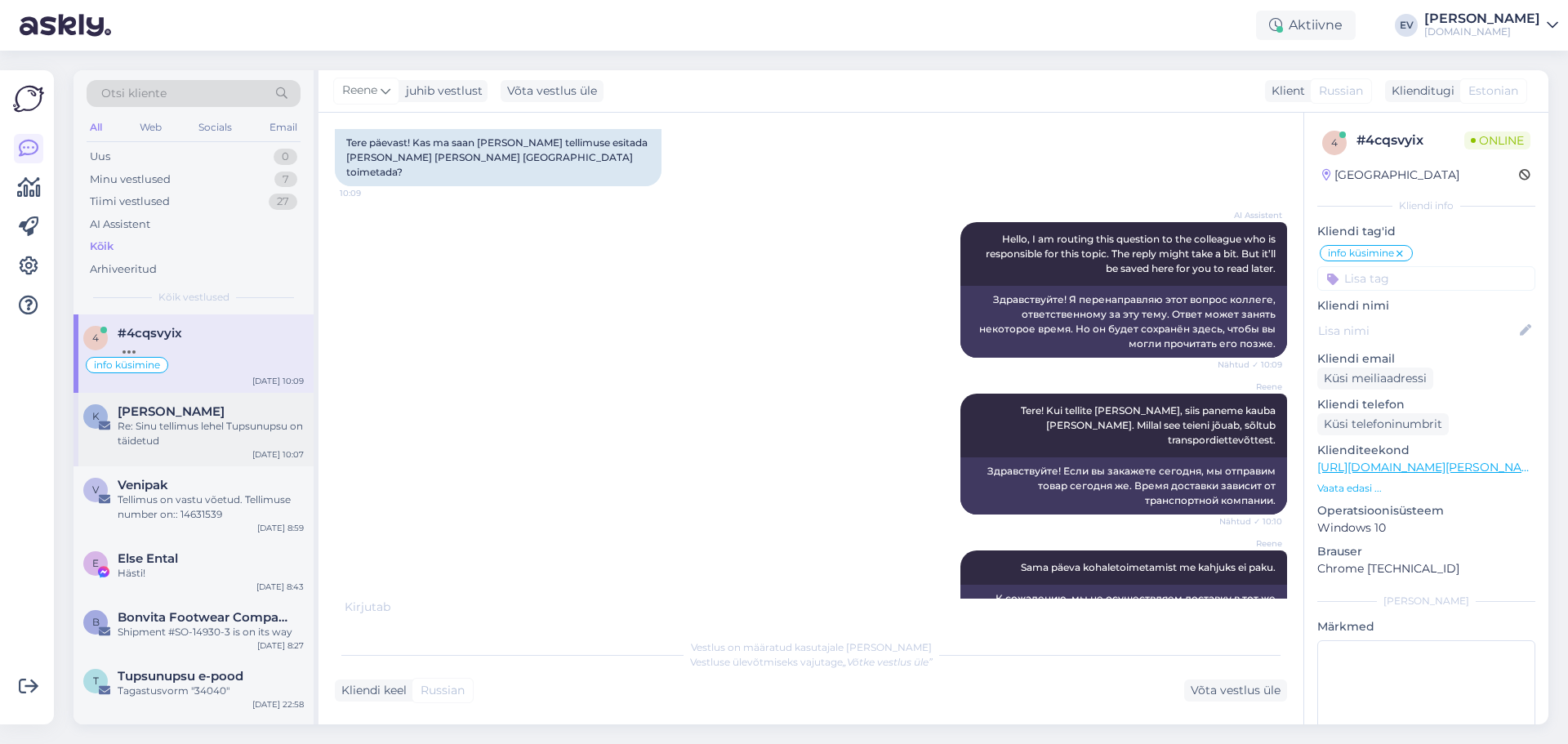
click at [198, 437] on div "Re: Sinu tellimus lehel Tupsunupsu on täidetud" at bounding box center [211, 432] width 186 height 29
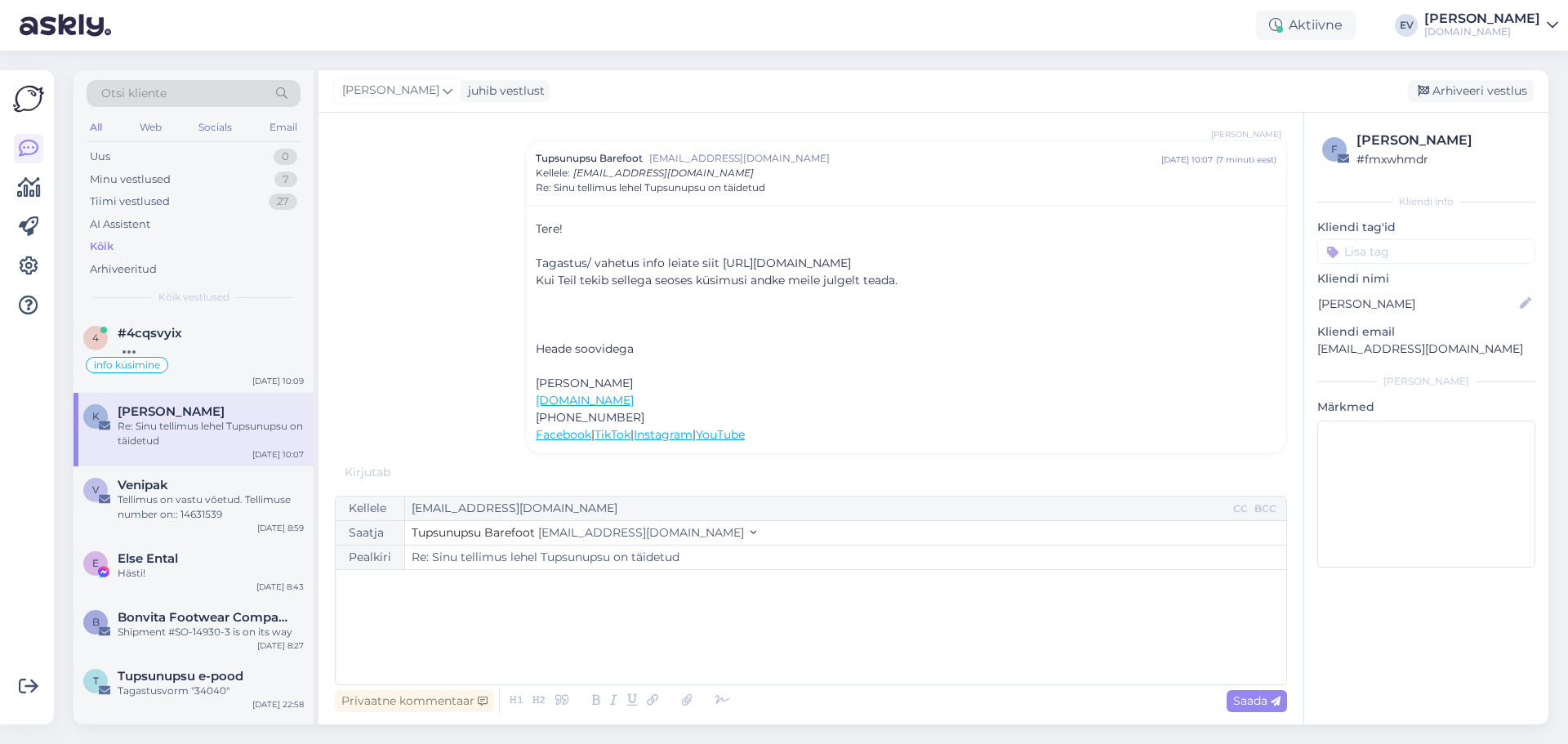
scroll to position [0, 0]
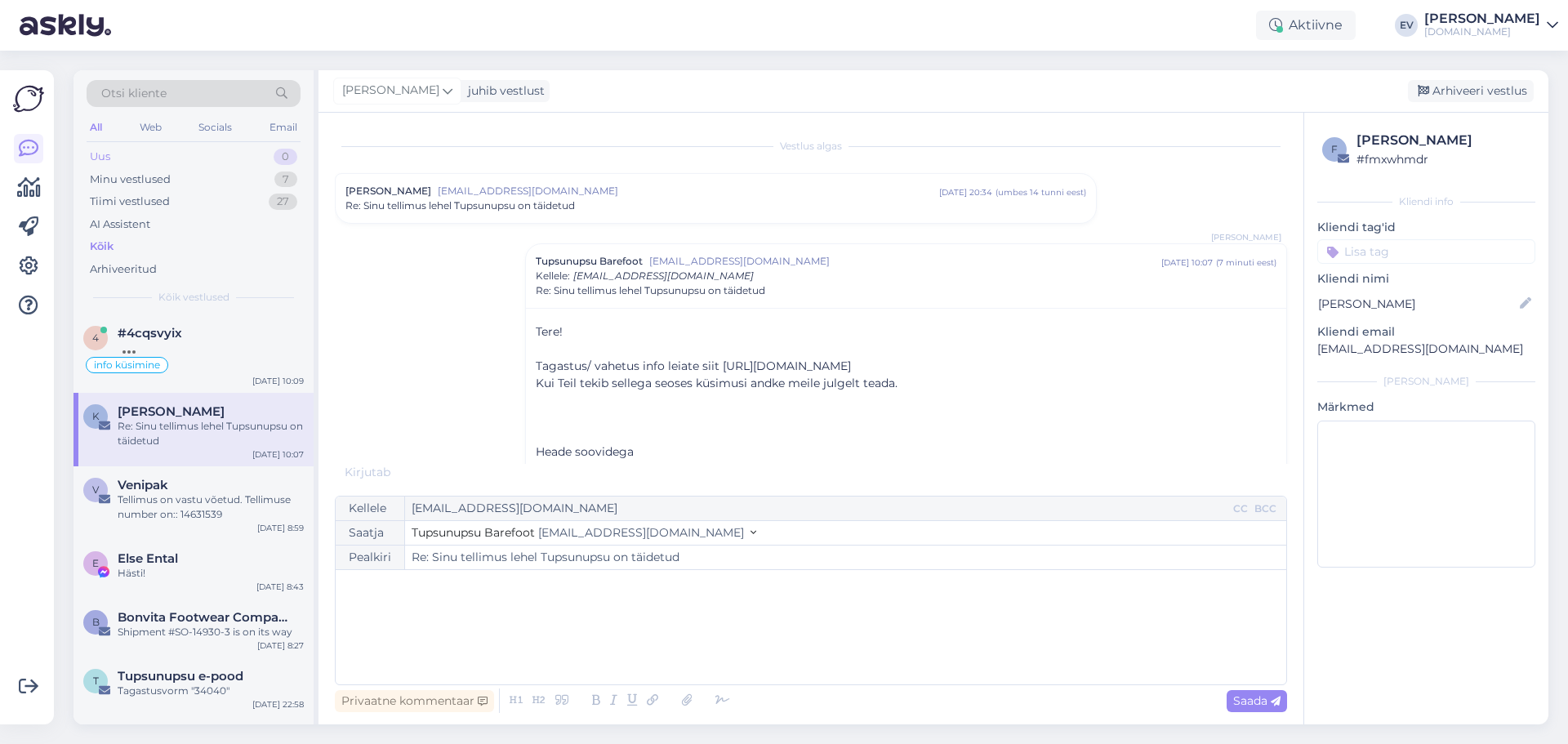
click at [140, 154] on div "Uus 0" at bounding box center [194, 157] width 214 height 23
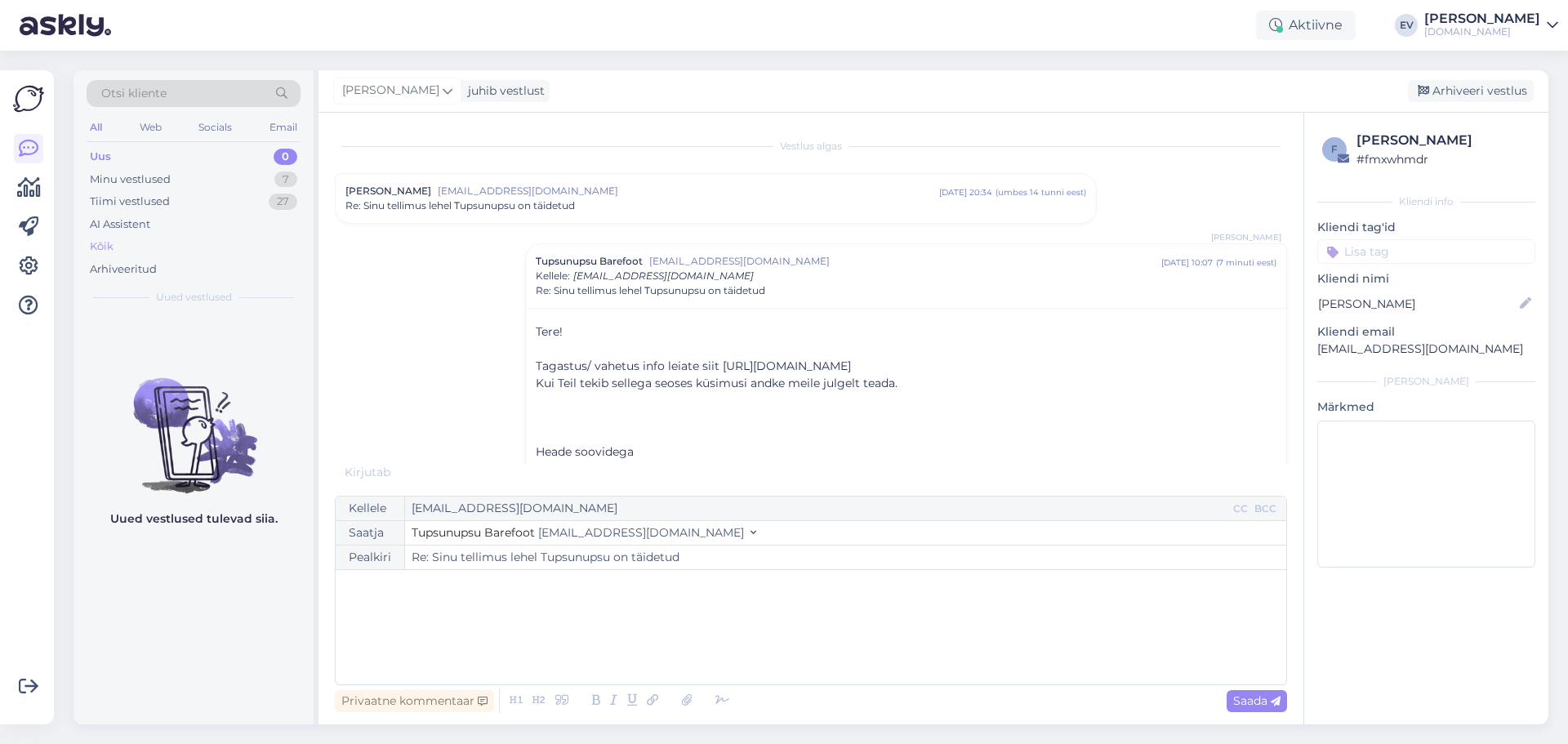
click at [142, 239] on div "Kõik" at bounding box center [194, 246] width 214 height 23
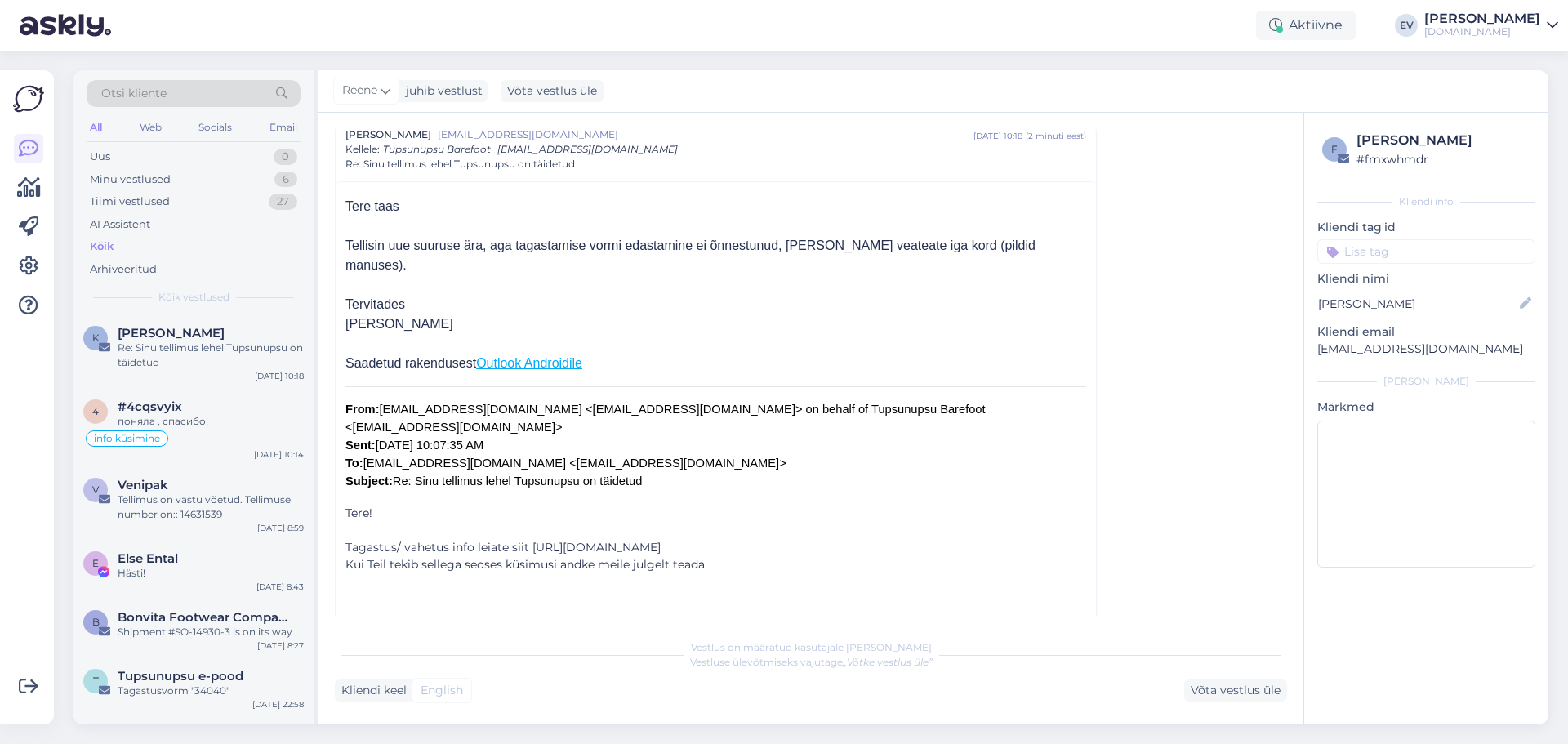
scroll to position [105, 0]
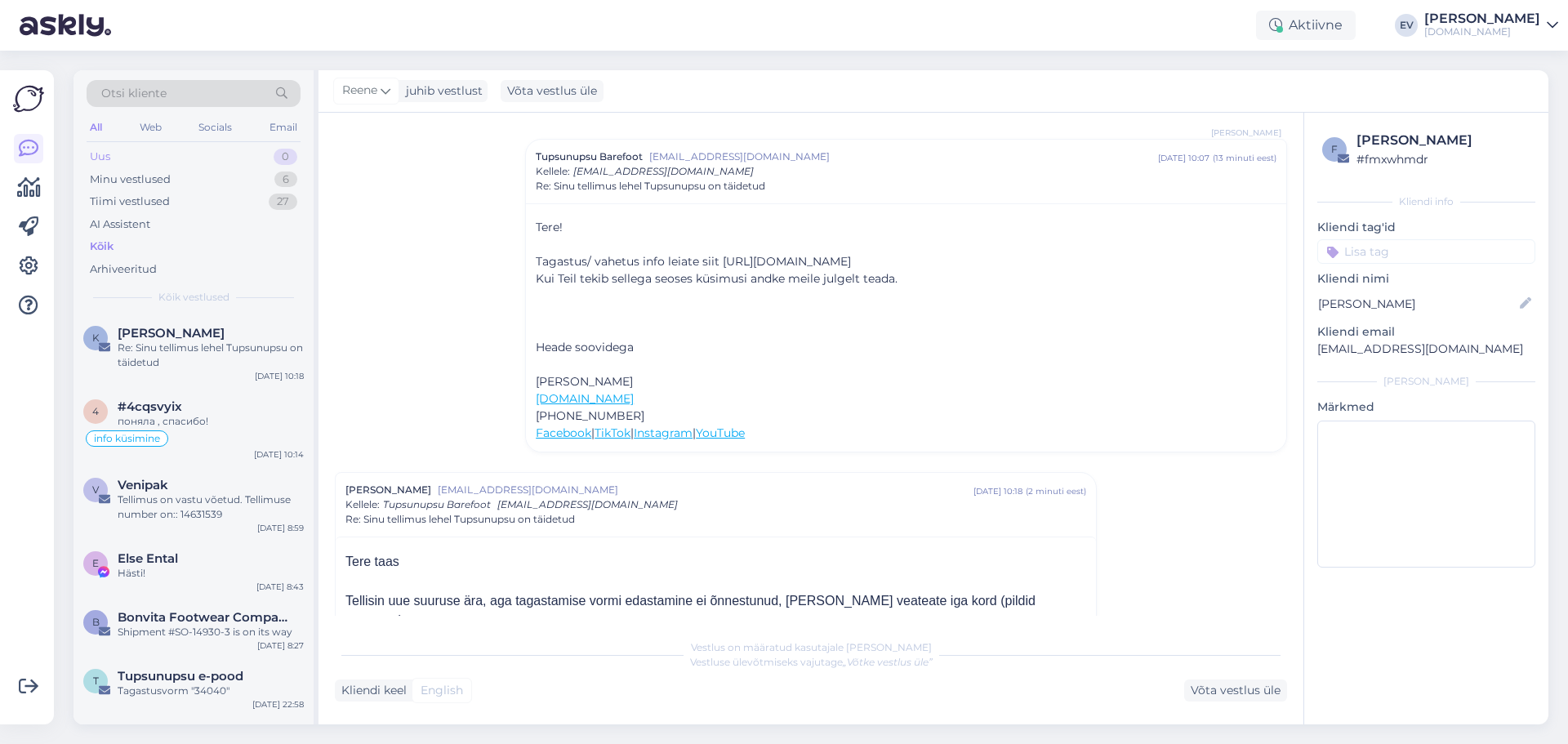
click at [162, 146] on div "Uus 0" at bounding box center [194, 157] width 214 height 23
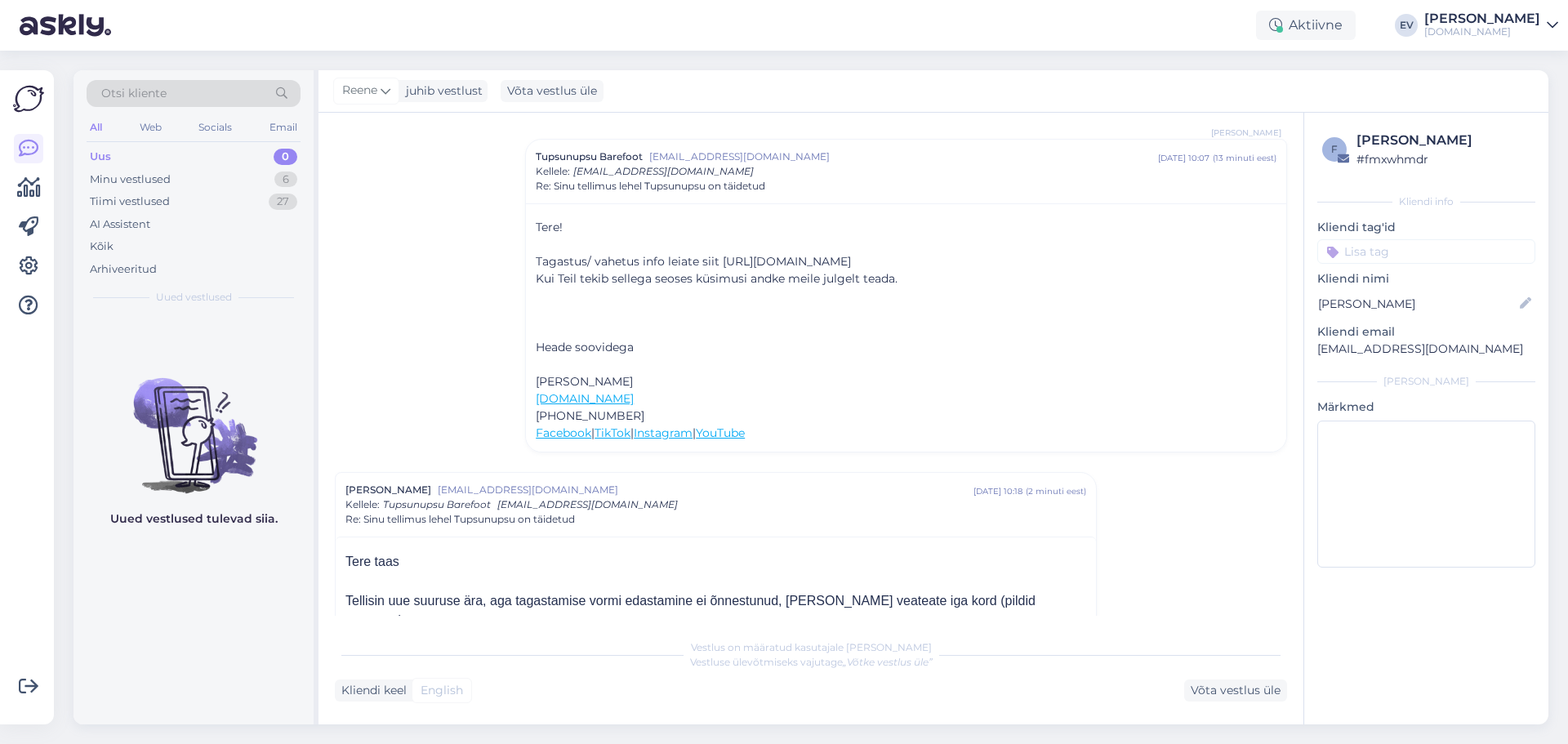
click at [212, 165] on div "Uus 0" at bounding box center [194, 157] width 214 height 23
click at [237, 172] on div "Minu vestlused 6" at bounding box center [194, 179] width 214 height 23
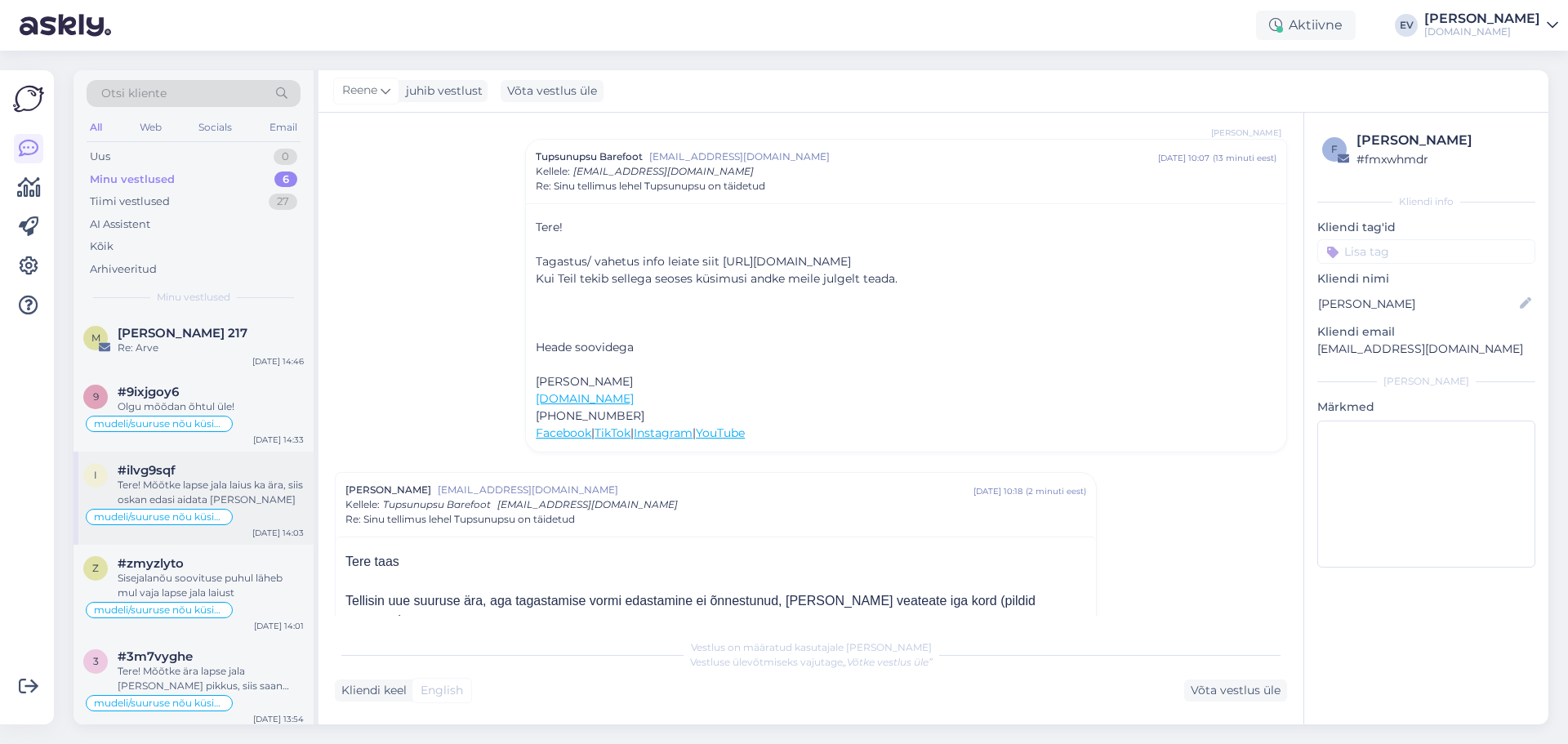
click at [223, 492] on div "Tere! Mõõtke lapse jala laius ka ära, siis oskan edasi aidata [PERSON_NAME]" at bounding box center [211, 491] width 186 height 29
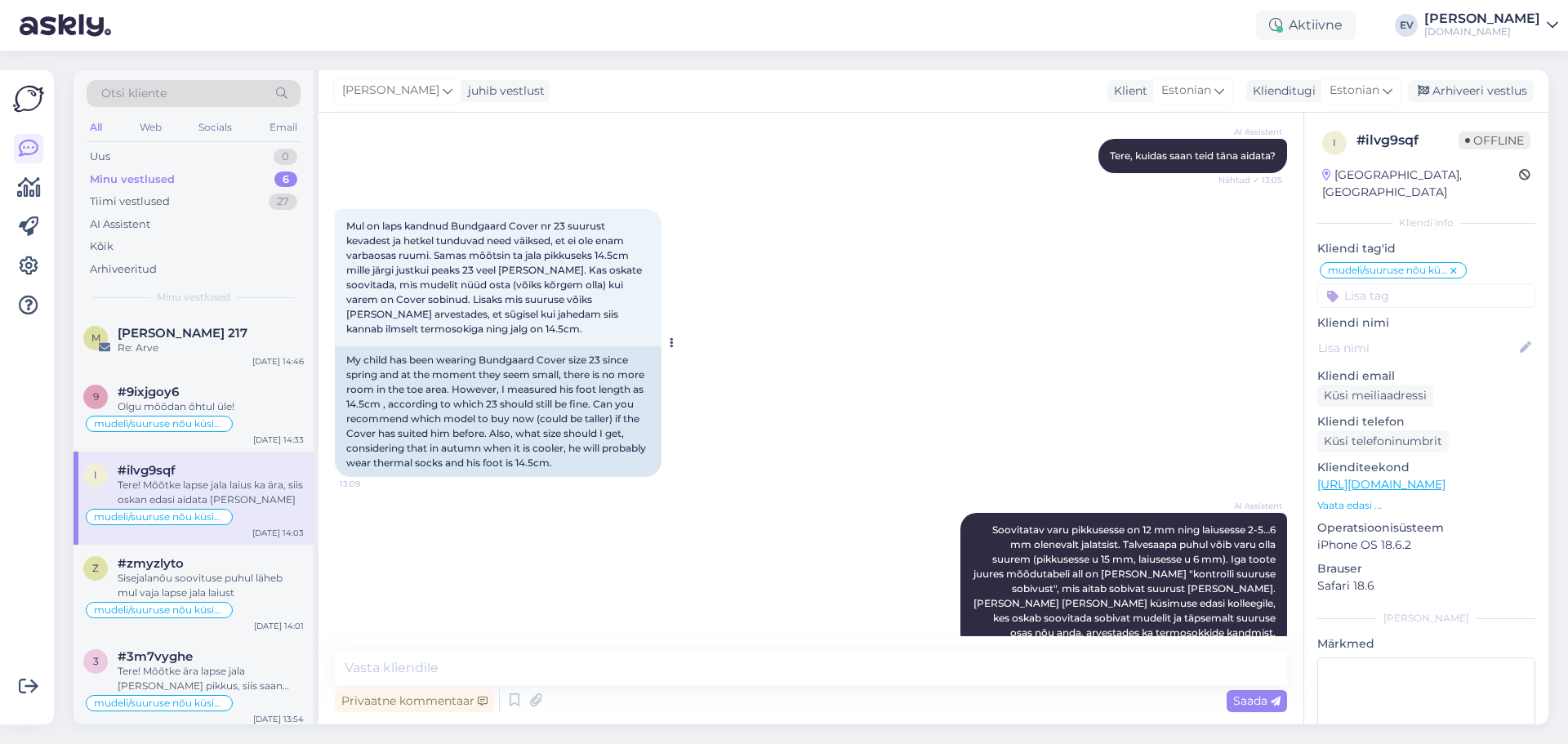
scroll to position [292, 0]
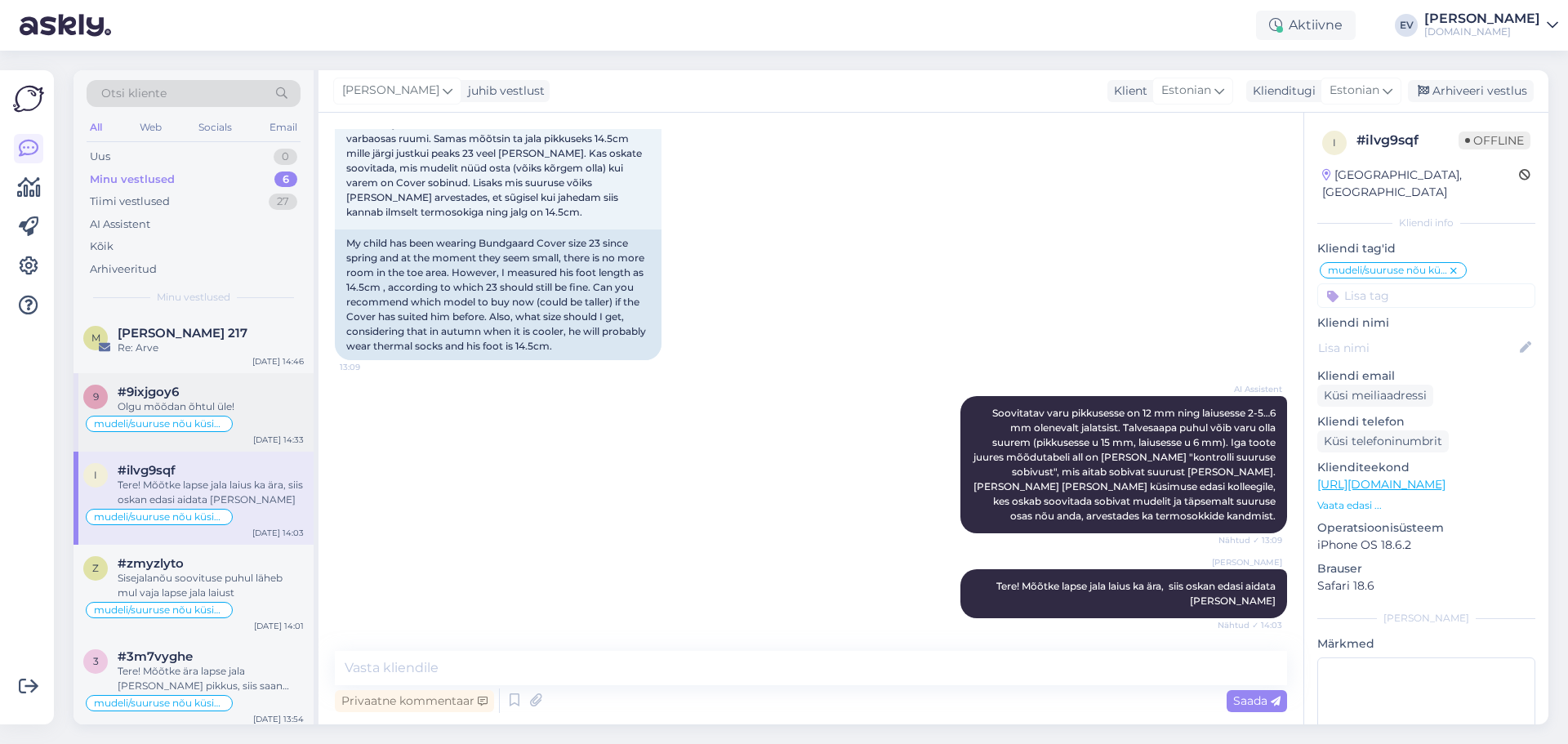
click at [183, 390] on div "#9ixjgoy6" at bounding box center [211, 391] width 186 height 15
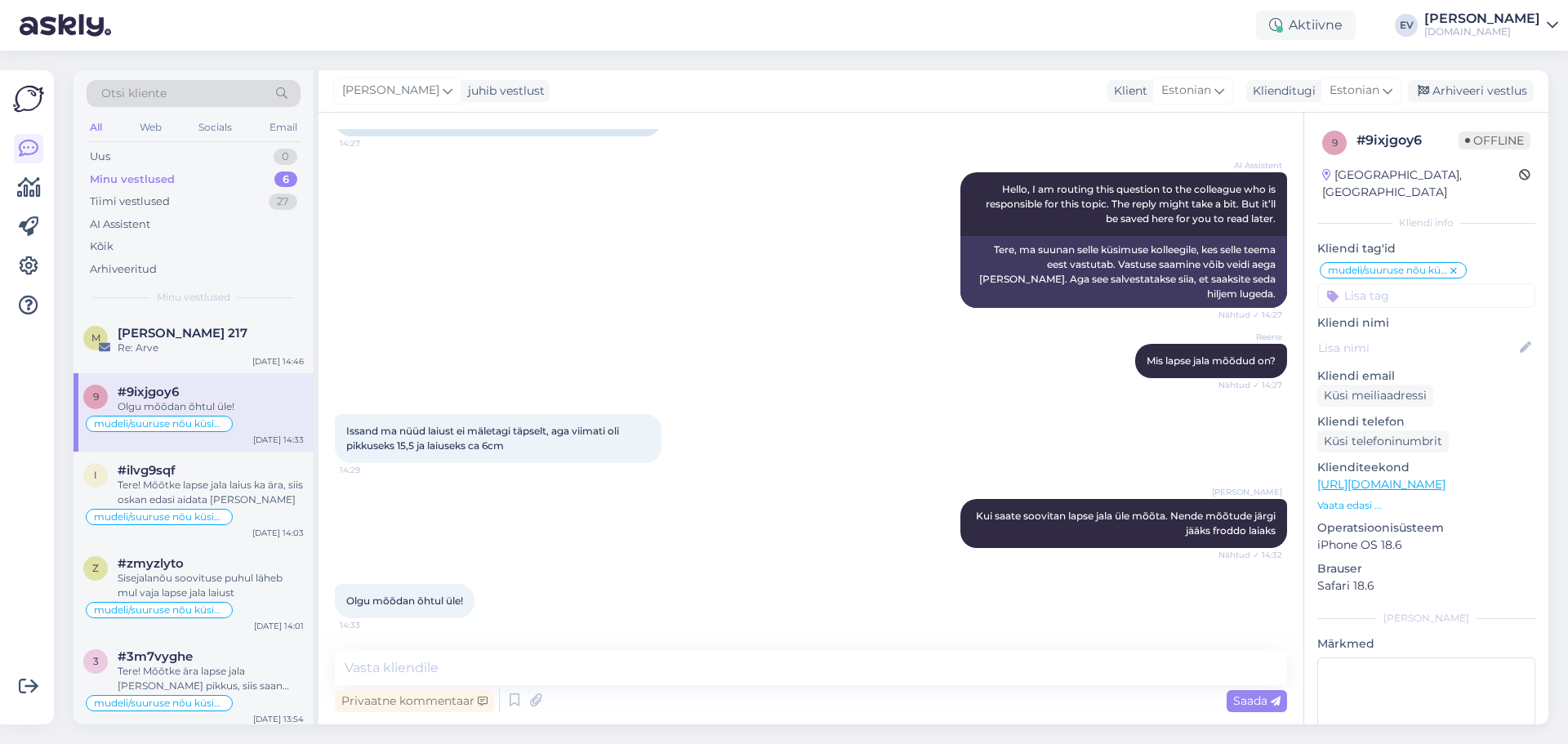
scroll to position [186, 0]
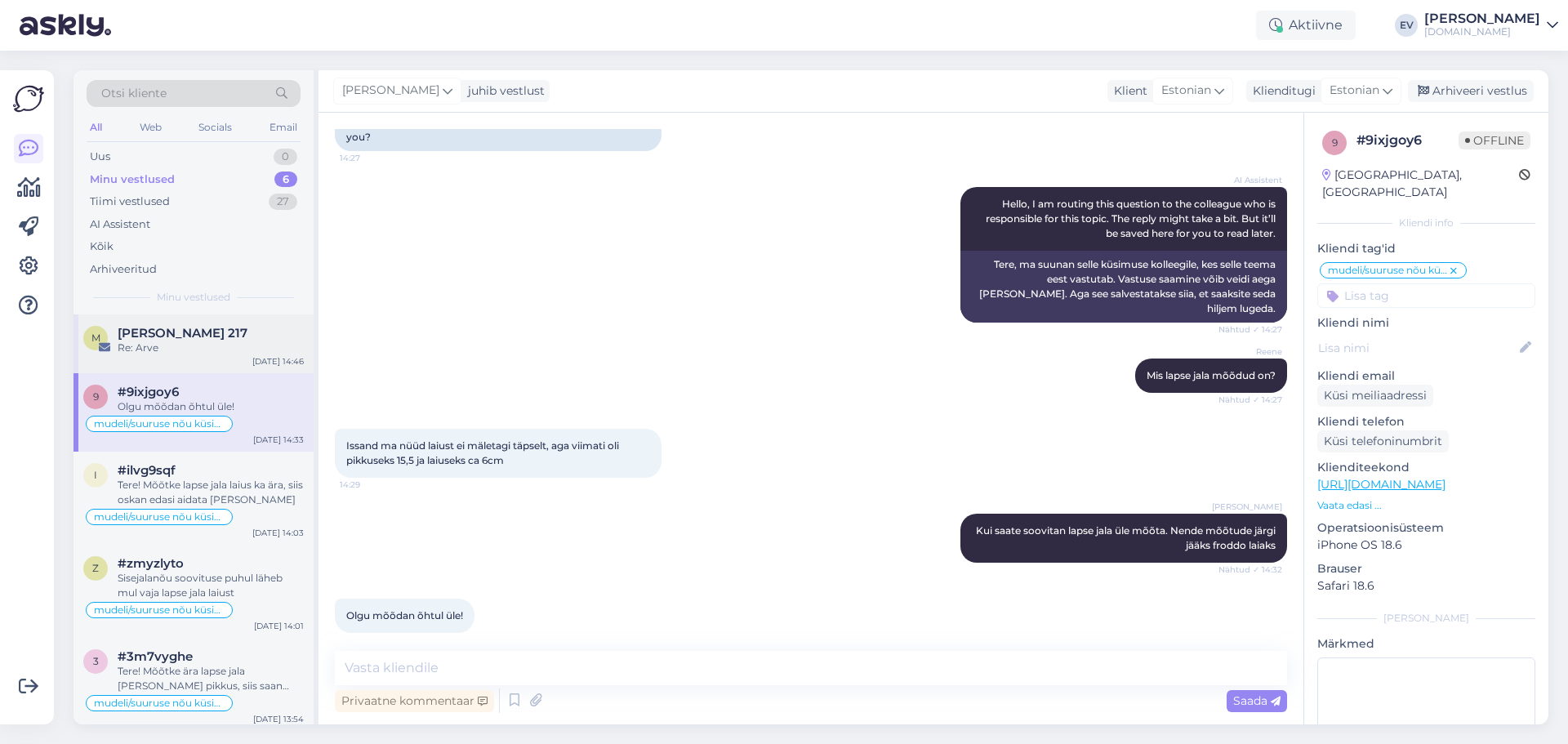
click at [217, 326] on div "[PERSON_NAME] 217" at bounding box center [211, 333] width 186 height 15
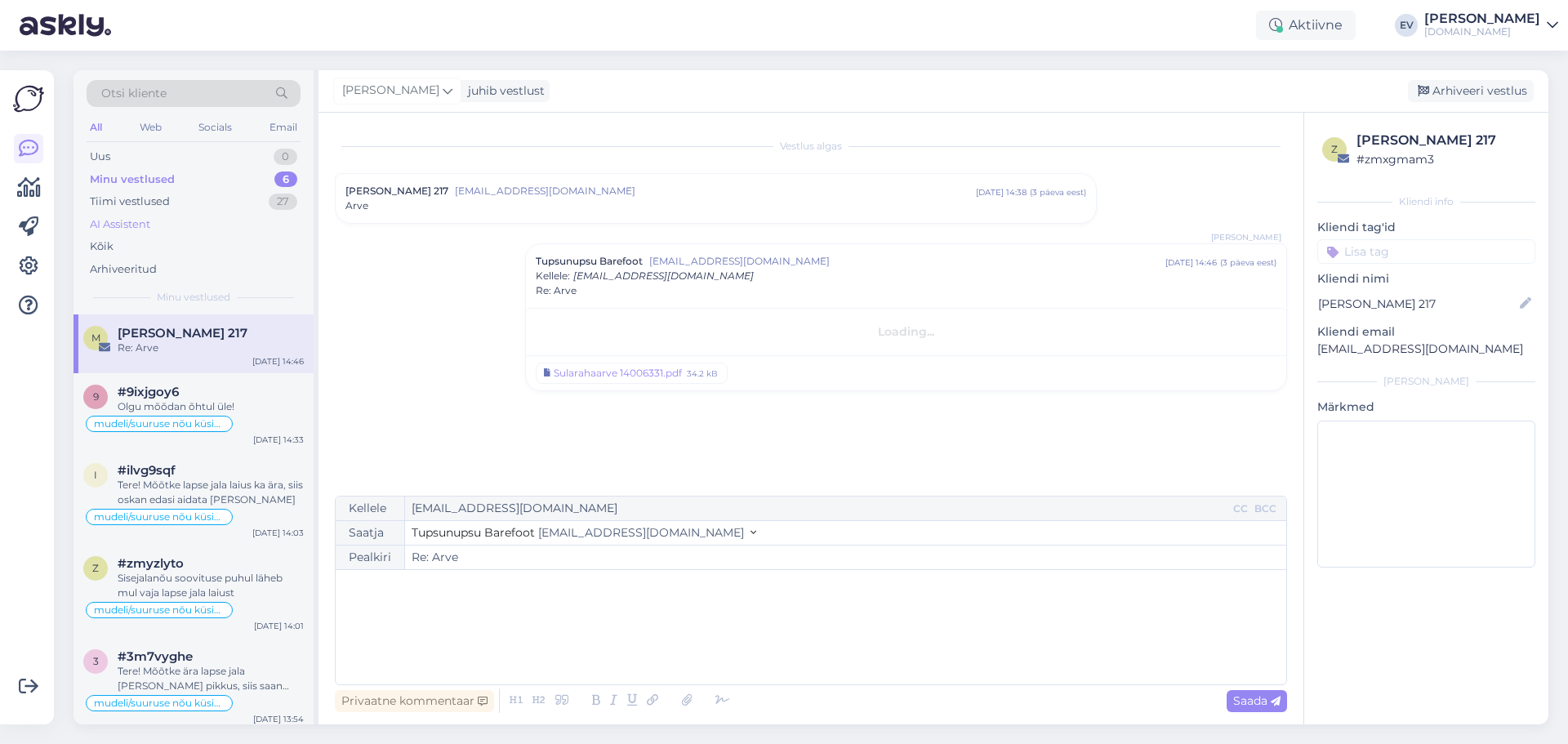
scroll to position [0, 0]
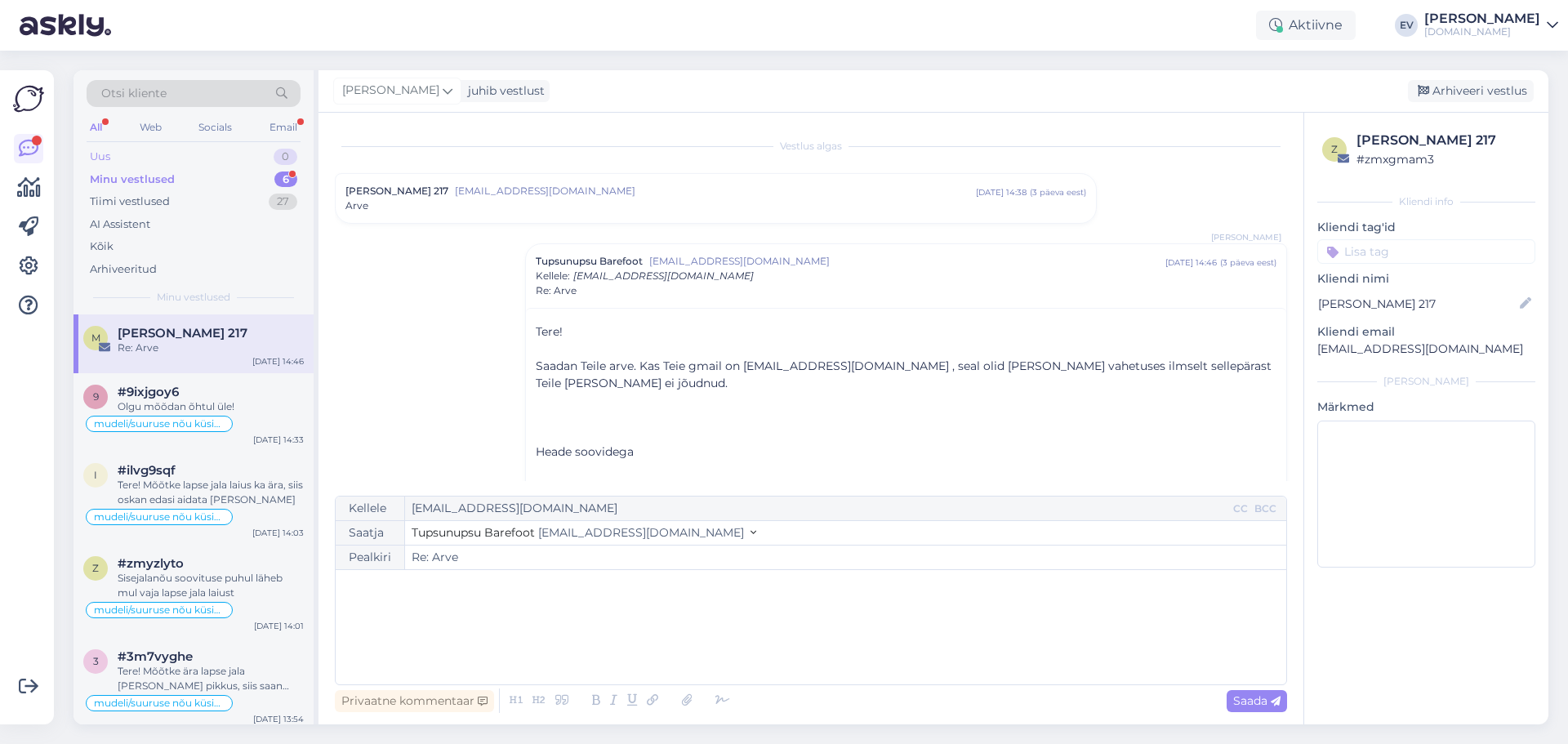
click at [188, 146] on div "Uus 0" at bounding box center [194, 157] width 214 height 23
